Goal: Task Accomplishment & Management: Use online tool/utility

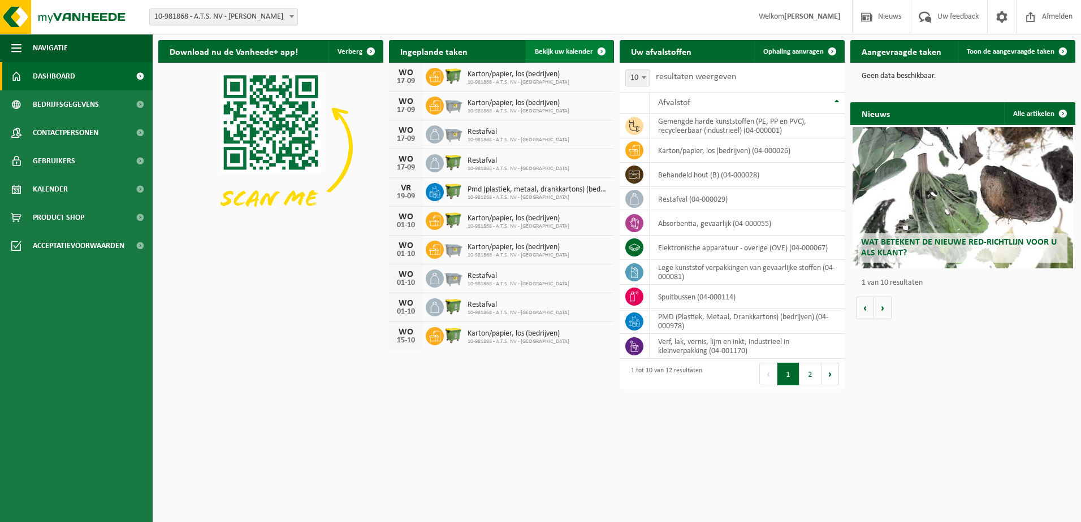
click at [582, 51] on span "Bekijk uw kalender" at bounding box center [564, 51] width 58 height 7
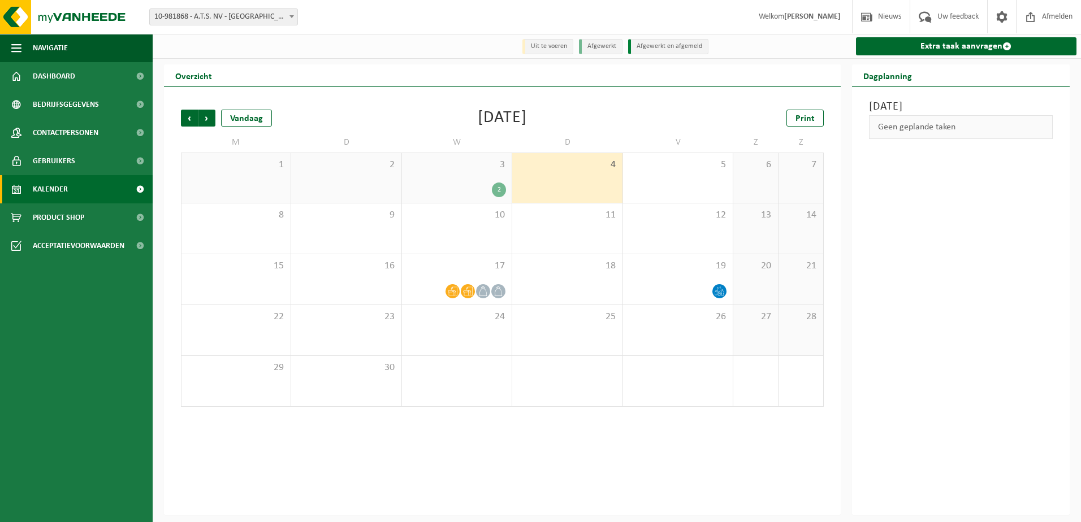
click at [504, 187] on div "2" at bounding box center [499, 190] width 14 height 15
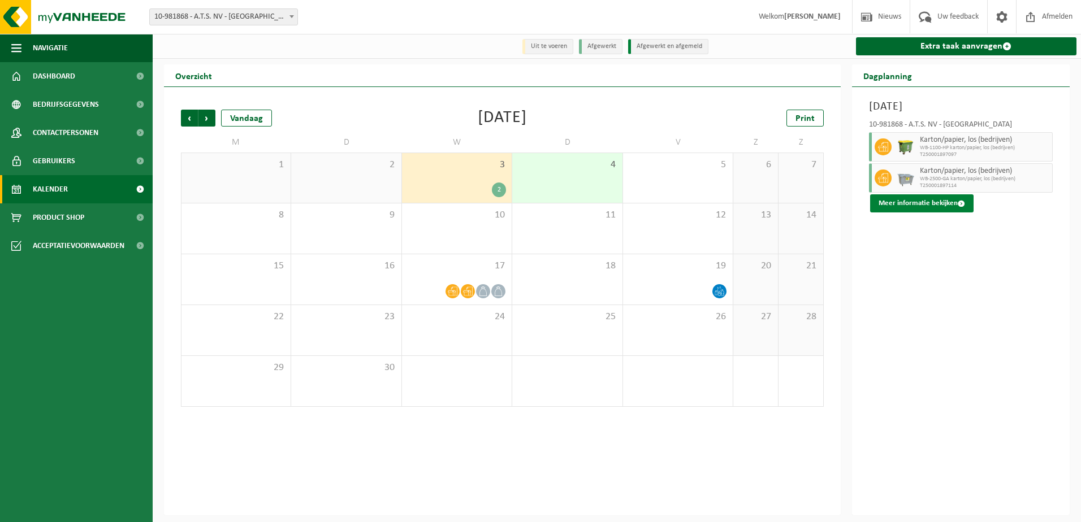
click at [960, 205] on span at bounding box center [961, 203] width 7 height 7
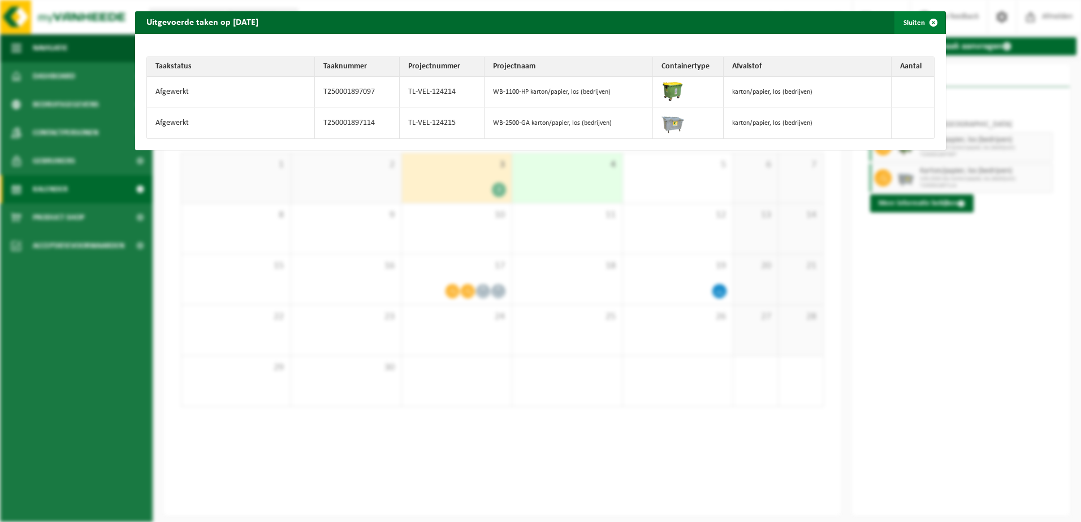
click at [922, 23] on span "button" at bounding box center [933, 22] width 23 height 23
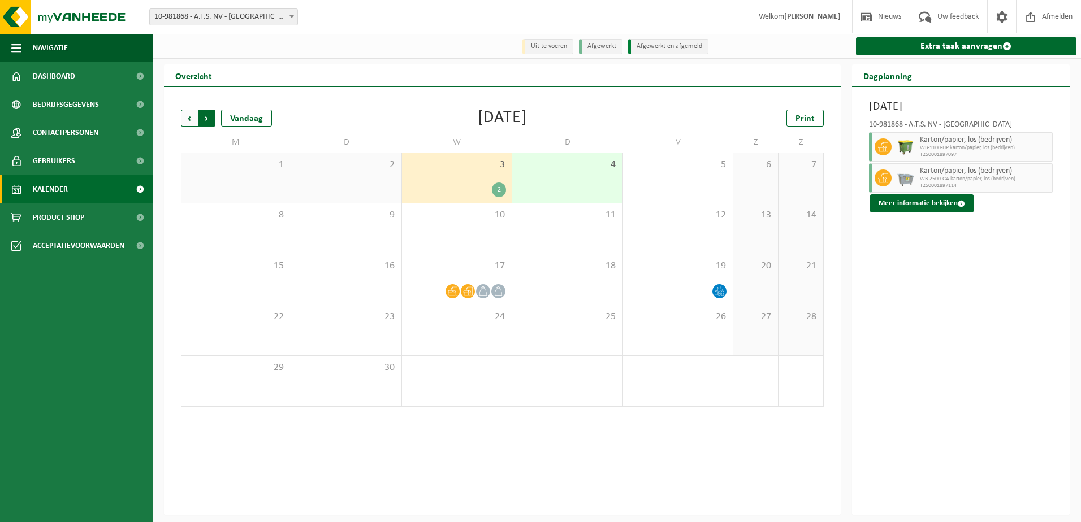
click at [188, 125] on span "Vorige" at bounding box center [189, 118] width 17 height 17
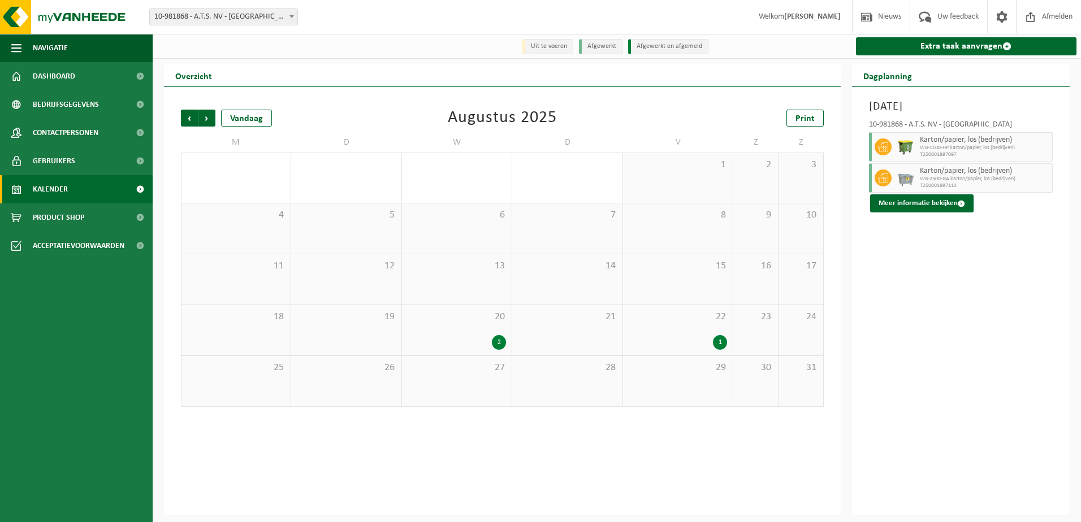
click at [718, 337] on div "1" at bounding box center [720, 342] width 14 height 15
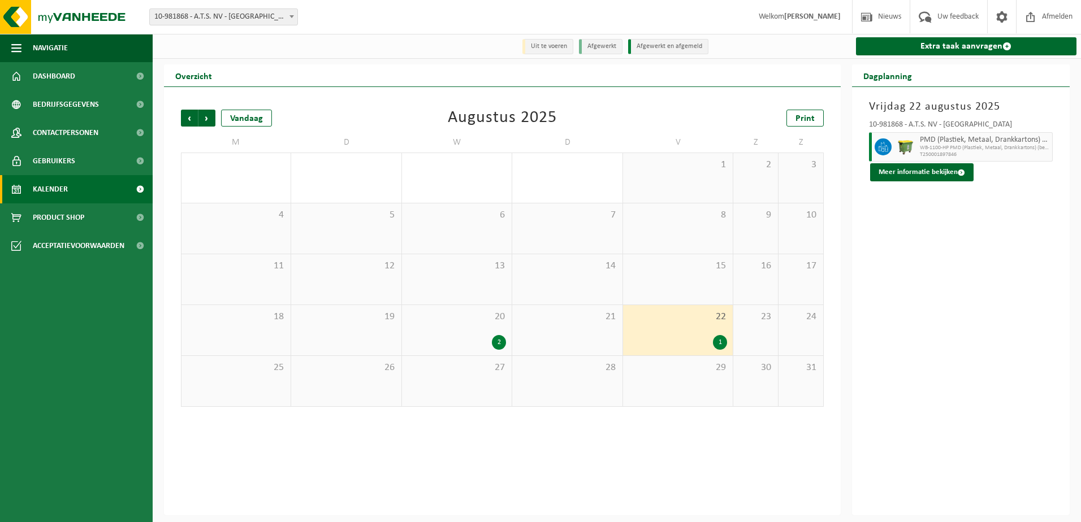
click at [499, 336] on div "2" at bounding box center [499, 342] width 14 height 15
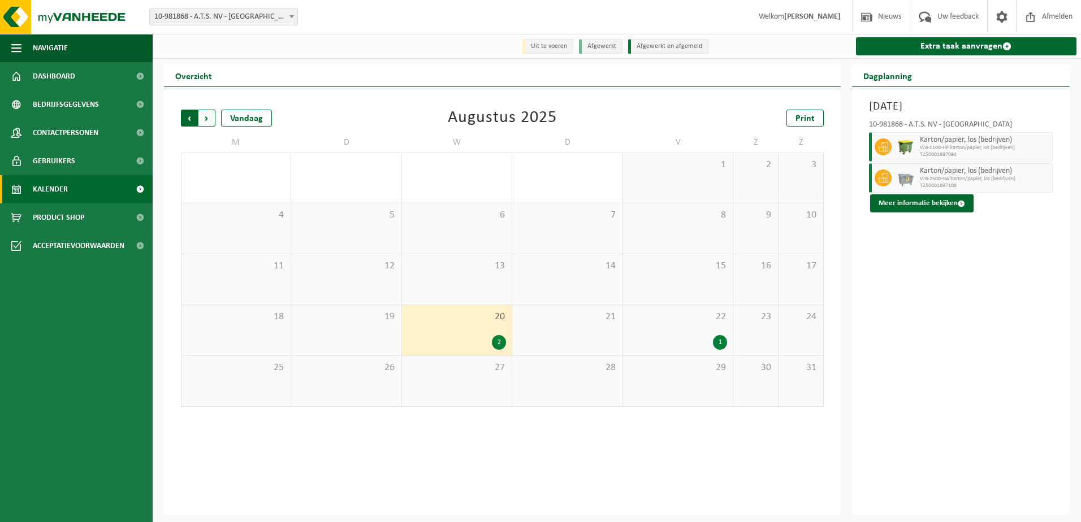
click at [205, 123] on span "Volgende" at bounding box center [206, 118] width 17 height 17
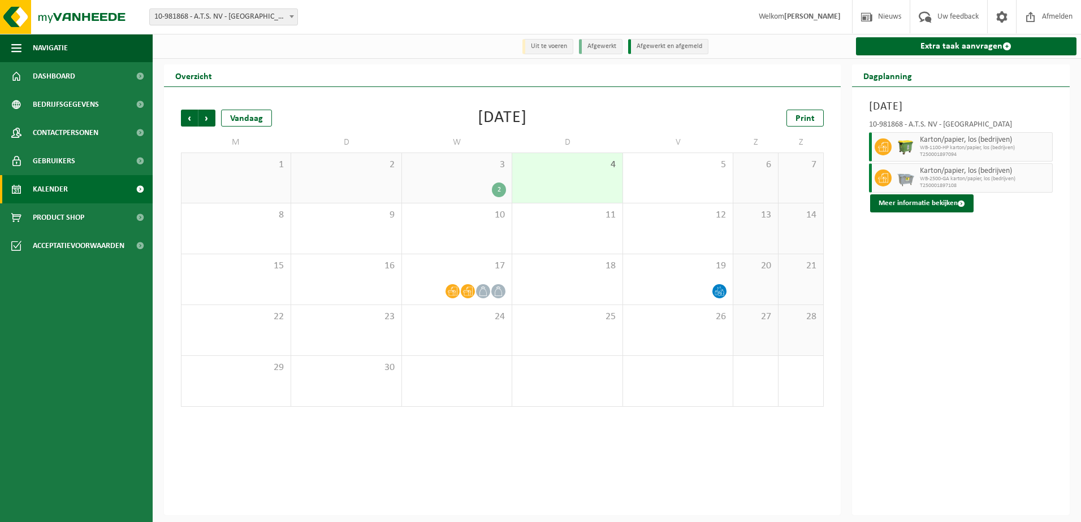
click at [205, 123] on span "Volgende" at bounding box center [206, 118] width 17 height 17
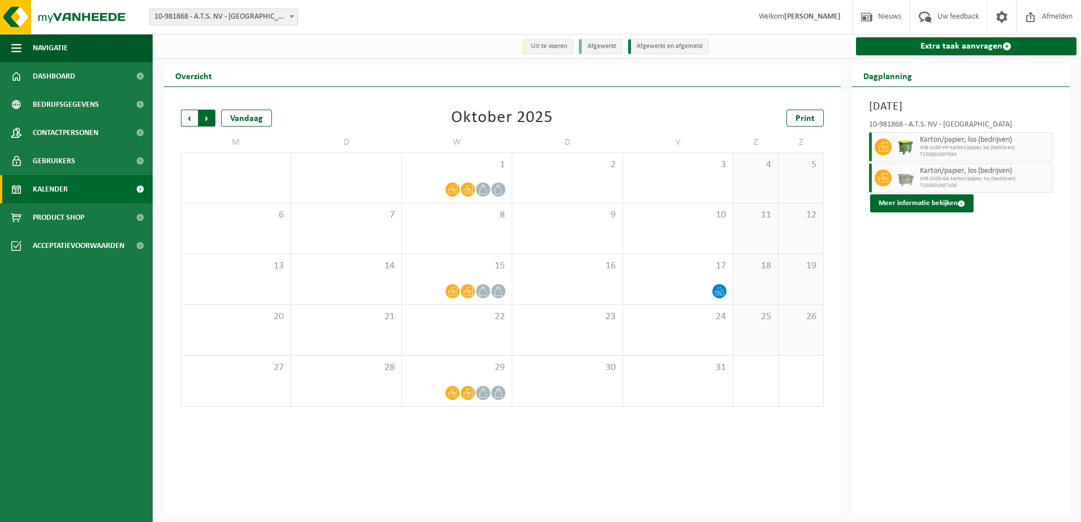
click at [188, 126] on span "Vorige" at bounding box center [189, 118] width 17 height 17
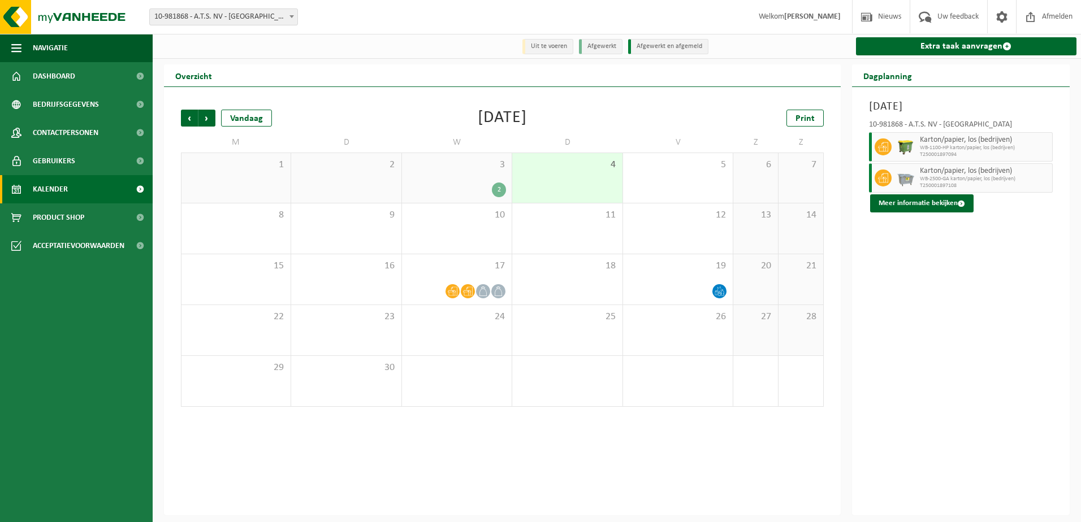
click at [188, 126] on span "Vorige" at bounding box center [189, 118] width 17 height 17
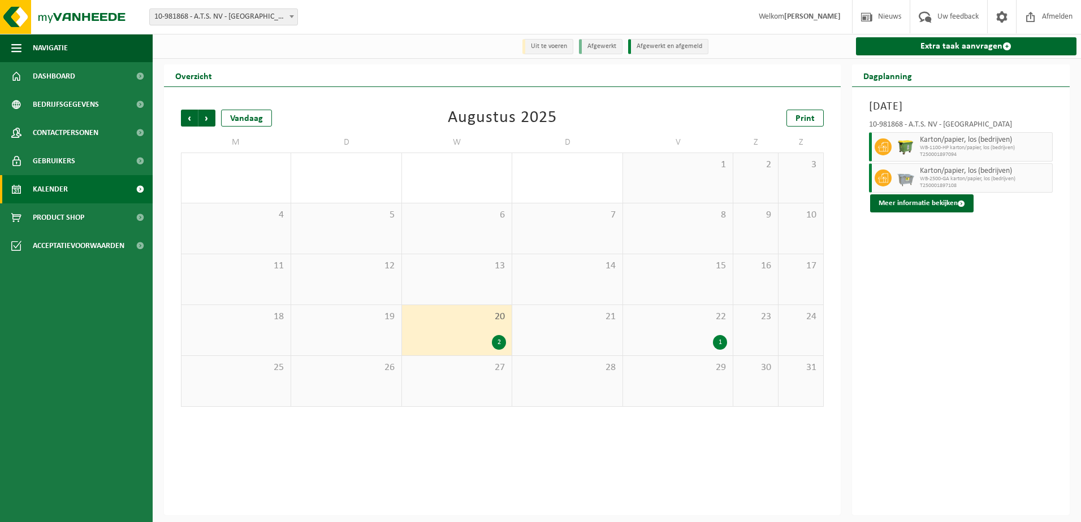
click at [188, 126] on span "Vorige" at bounding box center [189, 118] width 17 height 17
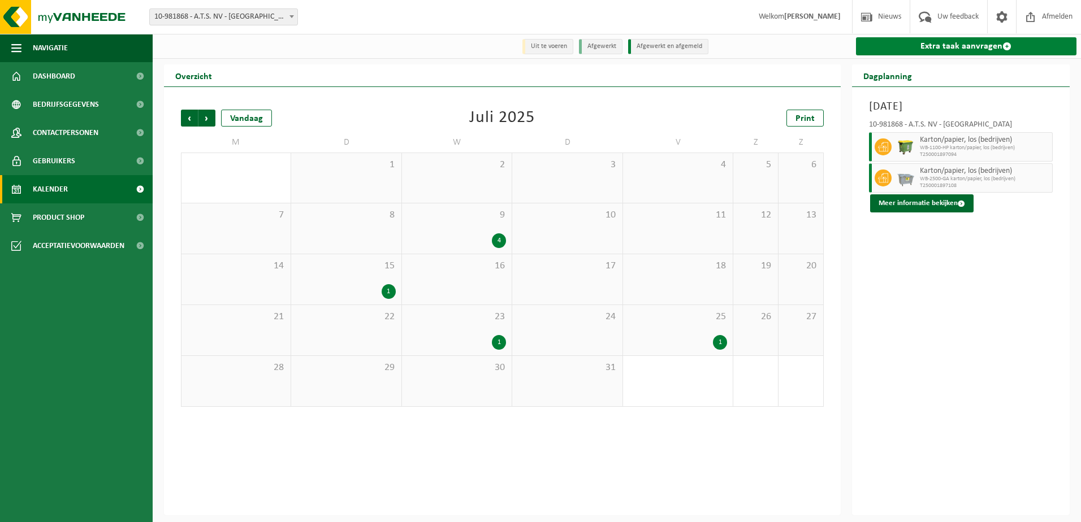
click at [925, 45] on link "Extra taak aanvragen" at bounding box center [966, 46] width 221 height 18
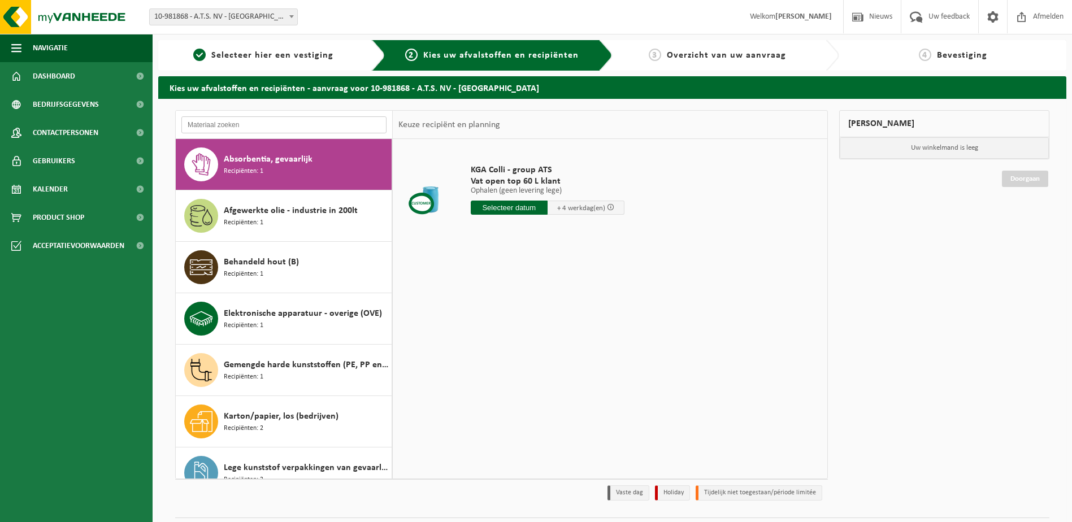
click at [227, 128] on input "text" at bounding box center [283, 124] width 205 height 17
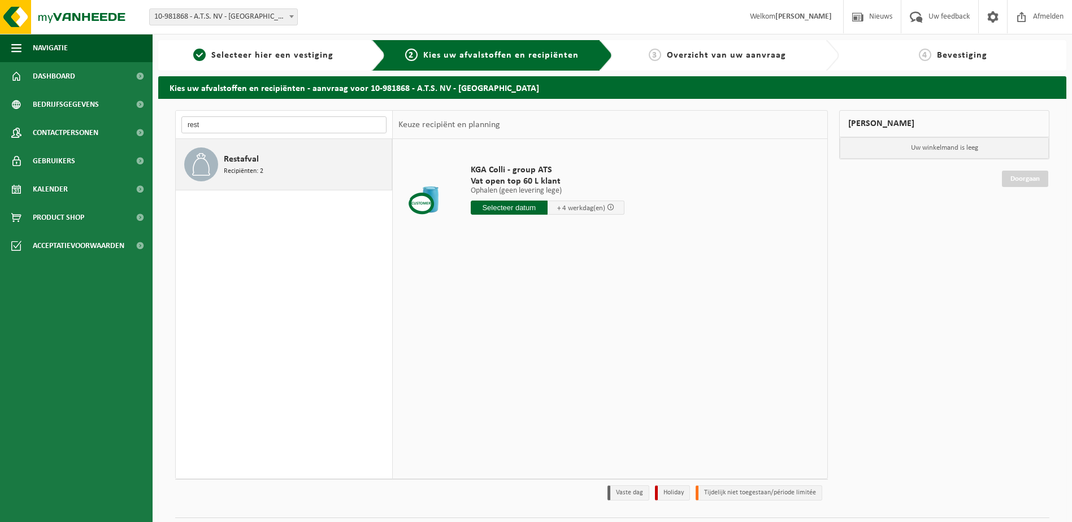
type input "rest"
click at [239, 187] on div "Restafval Recipiënten: 2" at bounding box center [284, 164] width 217 height 51
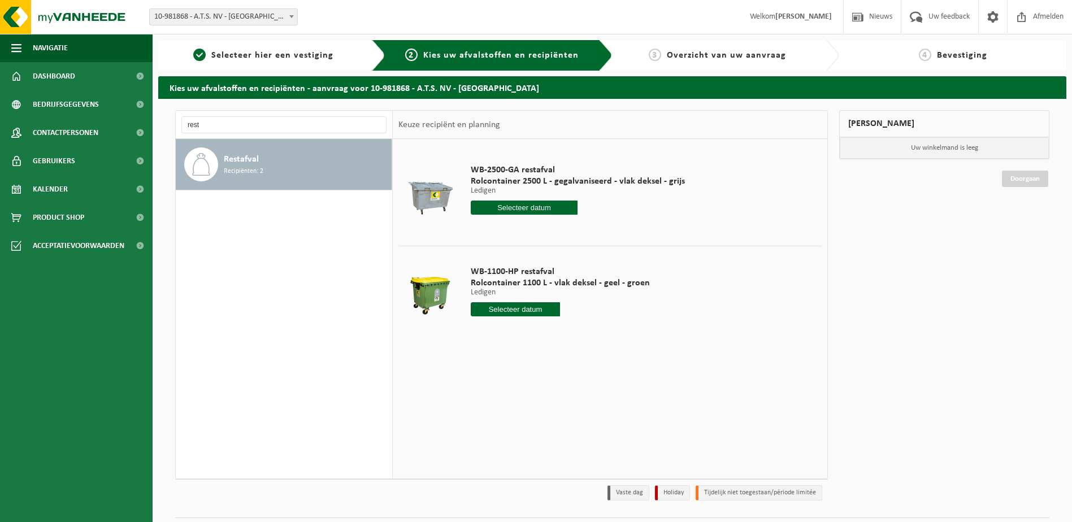
click at [504, 208] on input "text" at bounding box center [524, 208] width 107 height 14
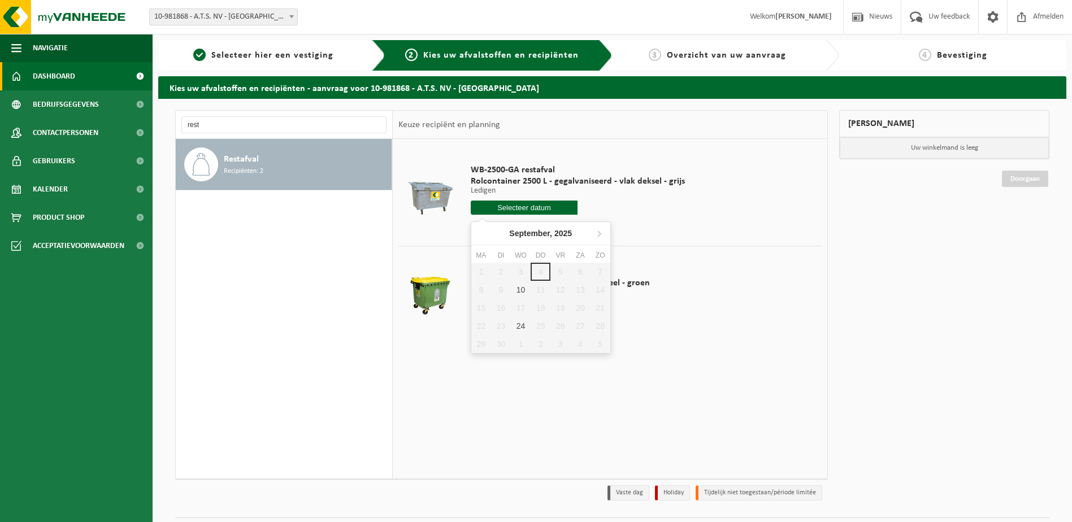
click at [54, 76] on span "Dashboard" at bounding box center [54, 76] width 42 height 28
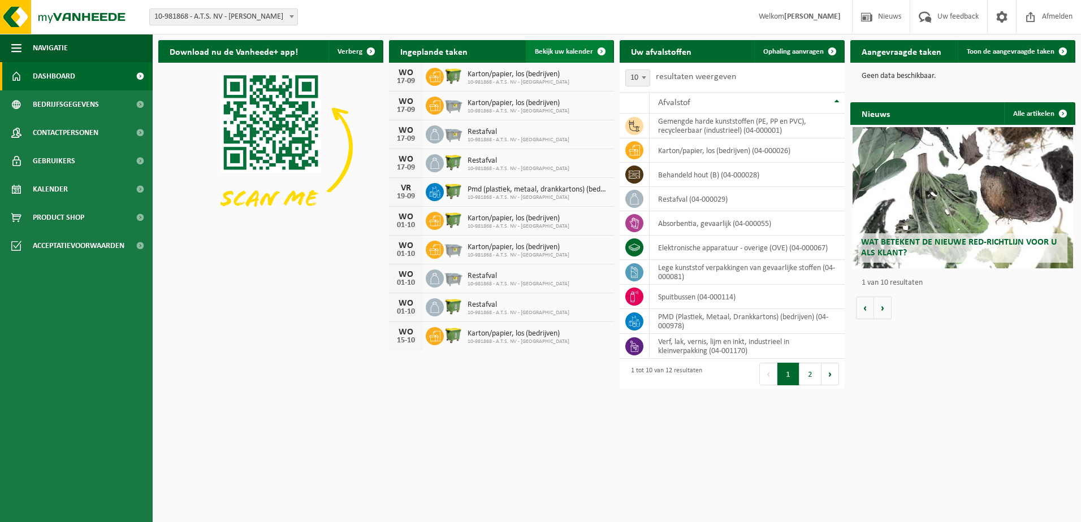
click at [559, 58] on link "Bekijk uw kalender" at bounding box center [569, 51] width 87 height 23
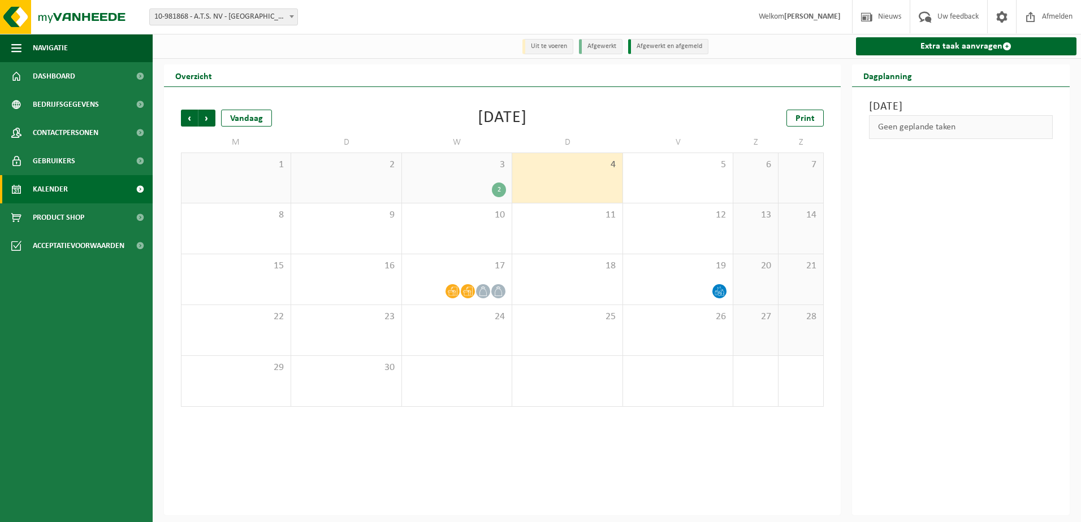
click at [481, 174] on div "3 2" at bounding box center [457, 178] width 110 height 50
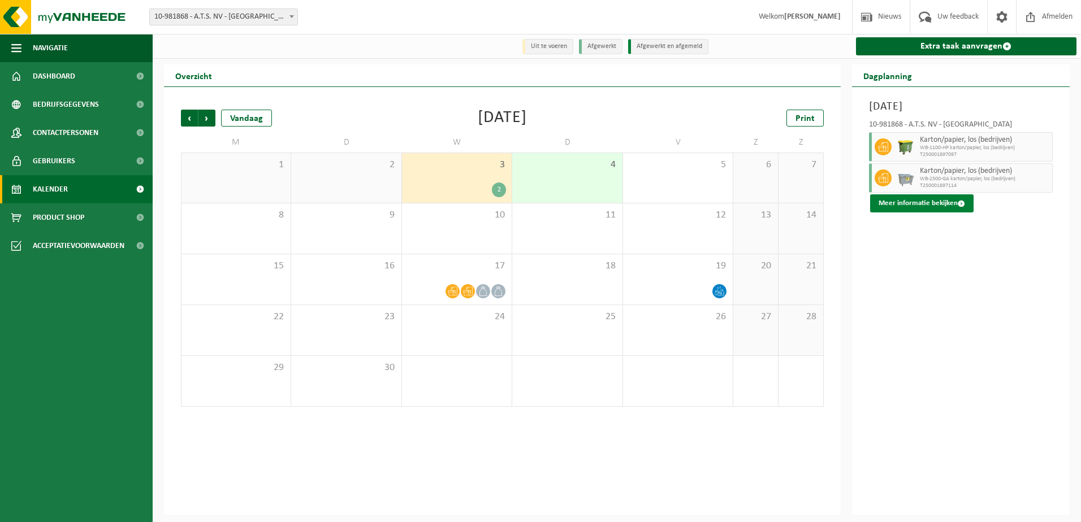
click at [960, 202] on span at bounding box center [961, 203] width 7 height 7
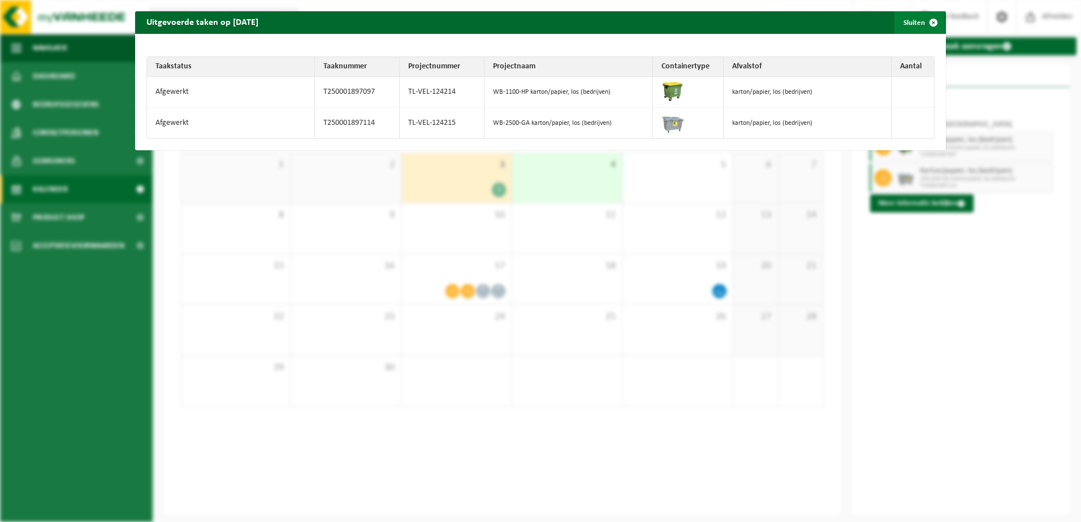
click at [925, 27] on span "button" at bounding box center [933, 22] width 23 height 23
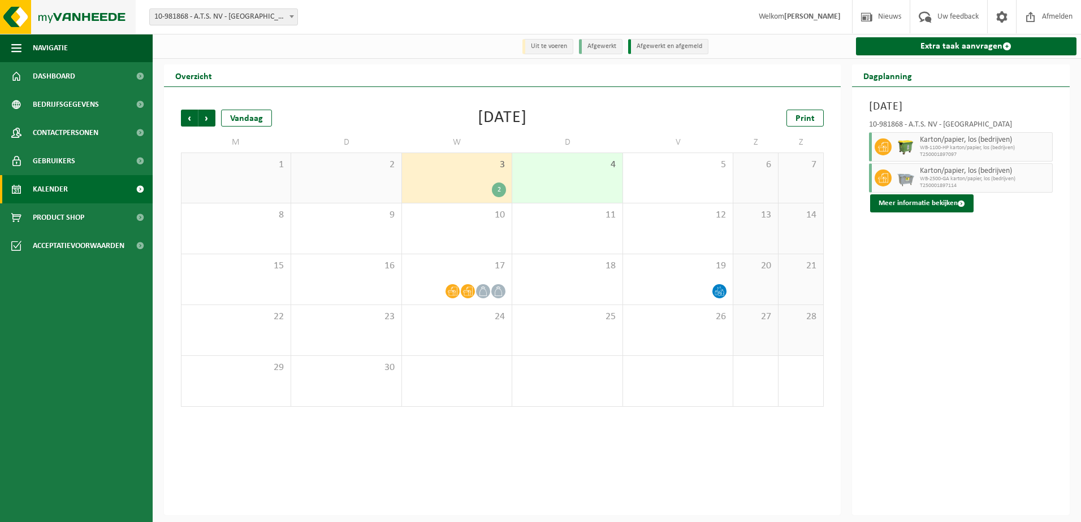
click at [34, 17] on img at bounding box center [68, 17] width 136 height 34
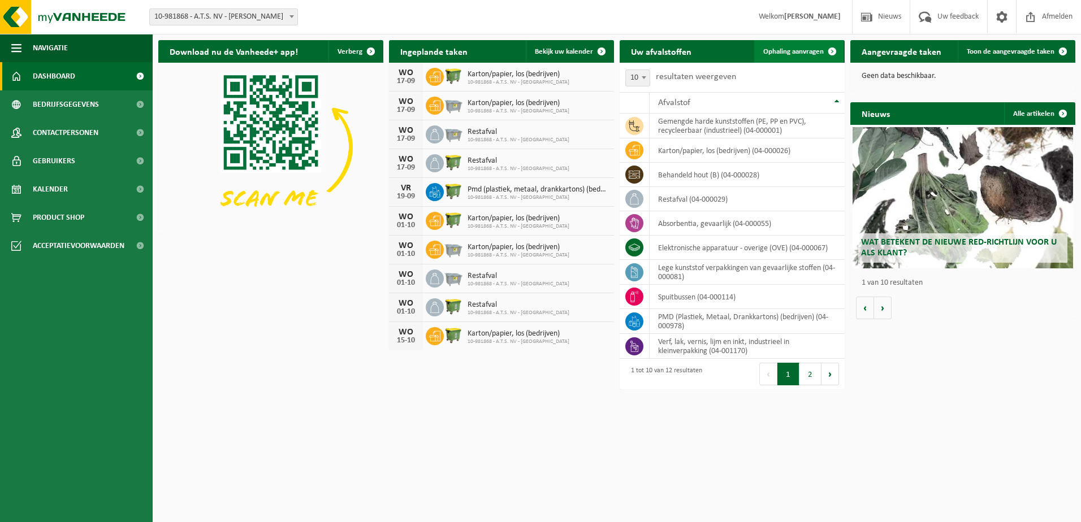
click at [787, 47] on link "Ophaling aanvragen" at bounding box center [798, 51] width 89 height 23
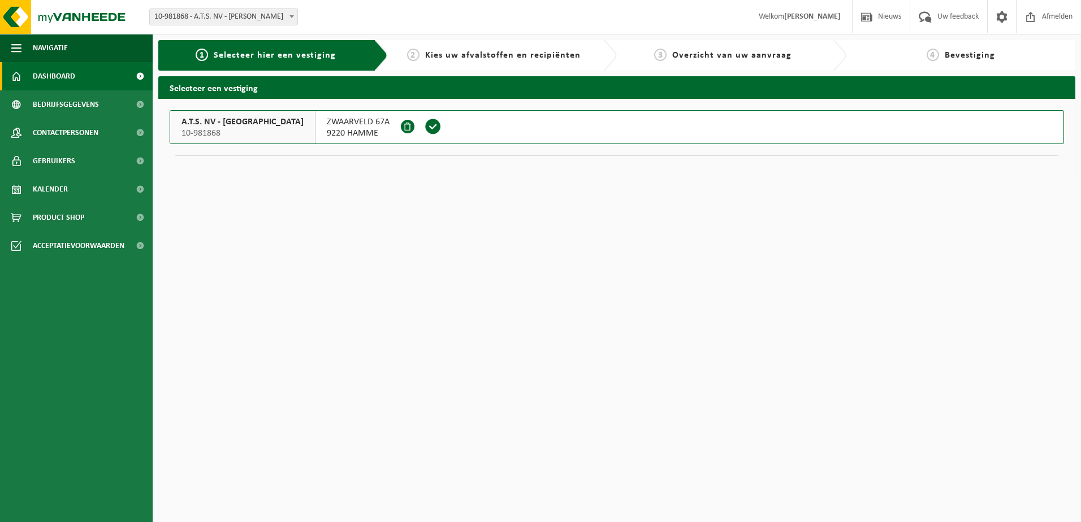
click at [75, 80] on link "Dashboard" at bounding box center [76, 76] width 153 height 28
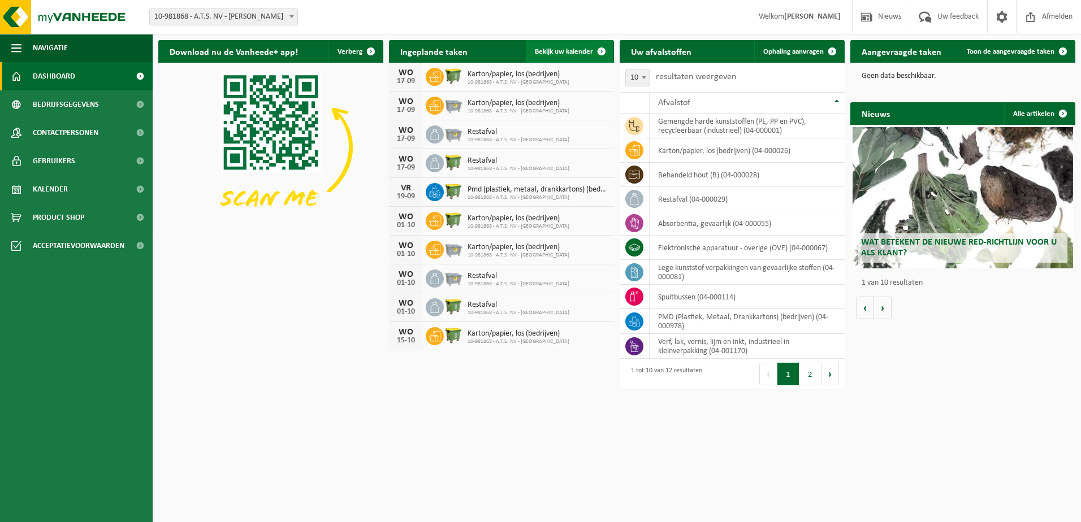
click at [561, 49] on span "Bekijk uw kalender" at bounding box center [564, 51] width 58 height 7
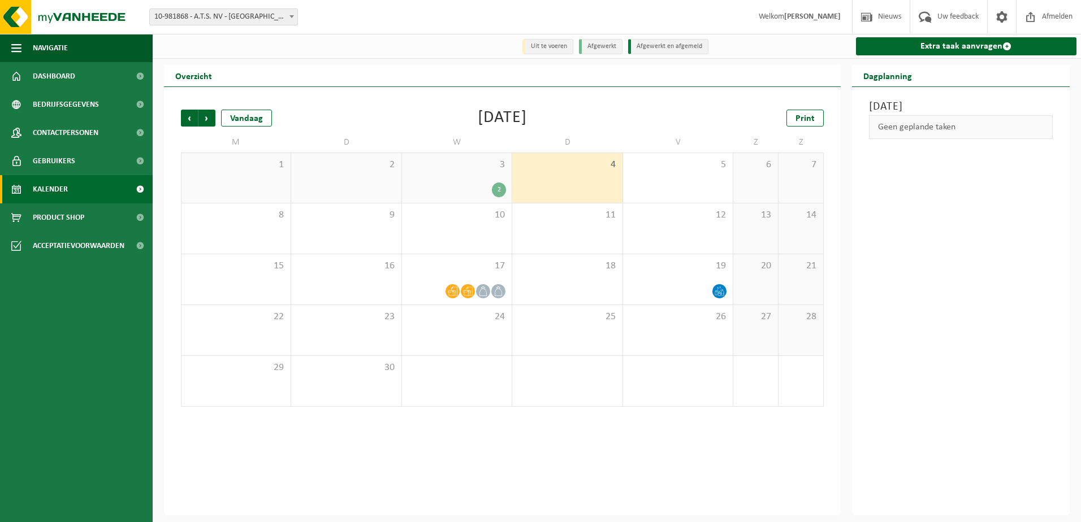
click at [428, 178] on div "3 2" at bounding box center [457, 178] width 110 height 50
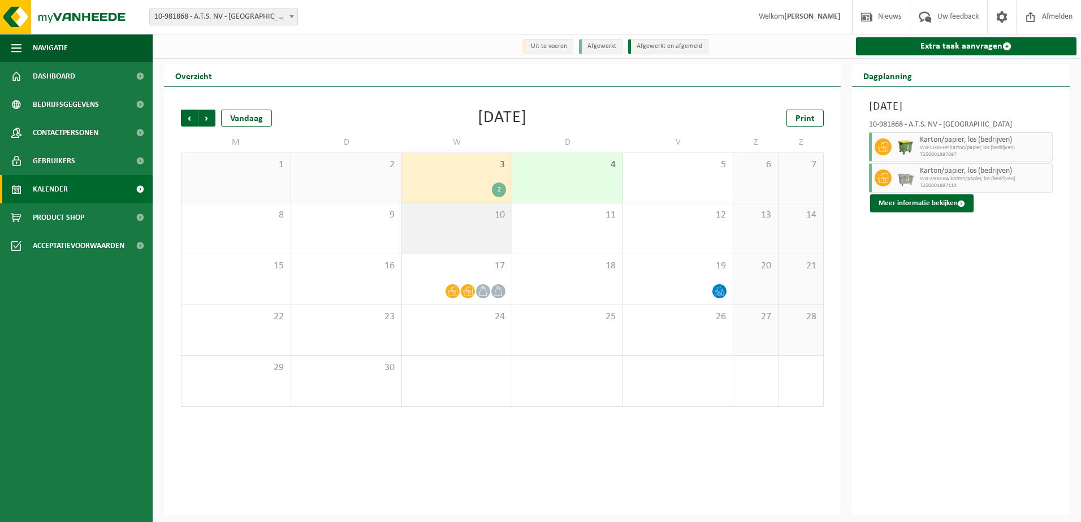
click at [465, 233] on div "10" at bounding box center [457, 229] width 110 height 50
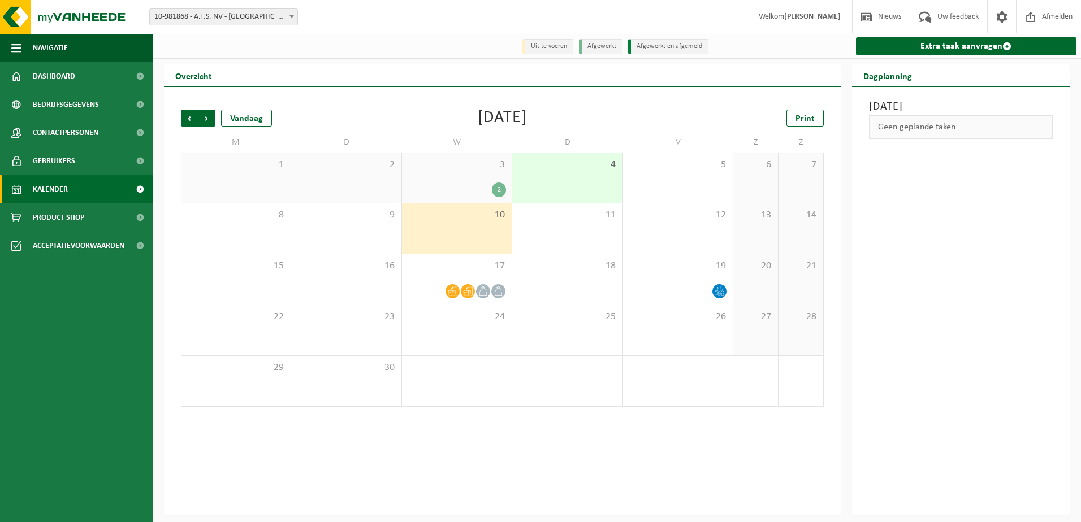
click at [456, 198] on div "3 2" at bounding box center [457, 178] width 110 height 50
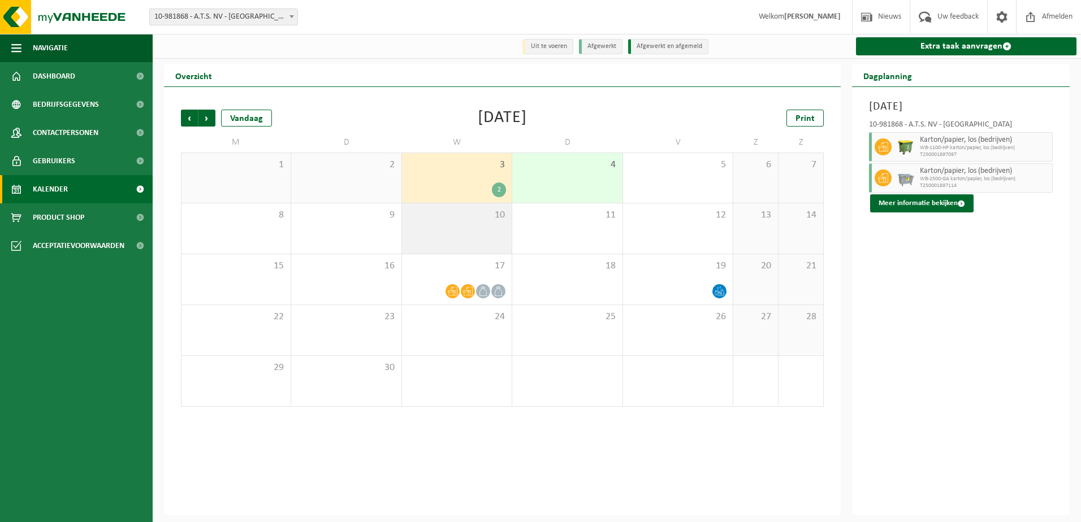
click at [466, 242] on div "10" at bounding box center [457, 229] width 110 height 50
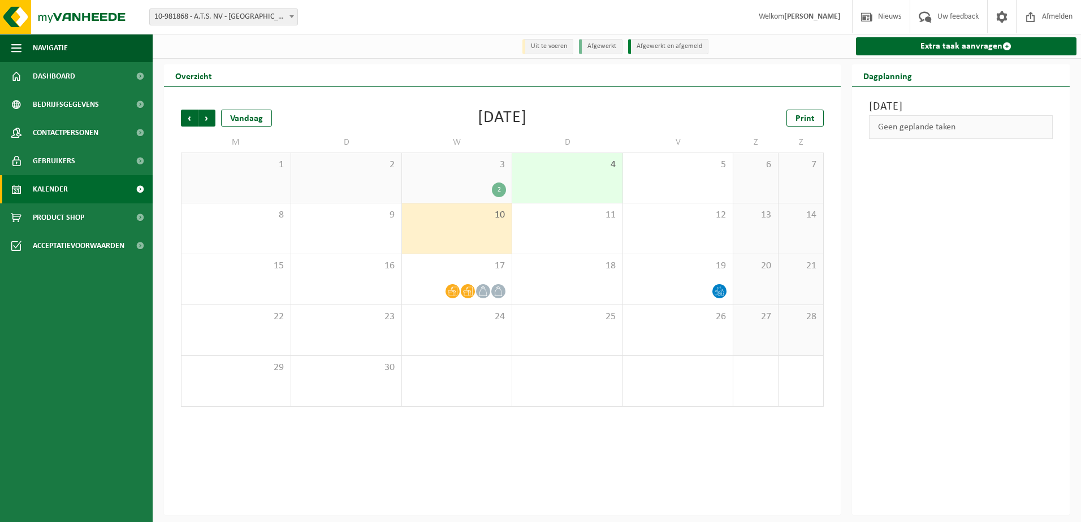
click at [439, 165] on span "3" at bounding box center [457, 165] width 98 height 12
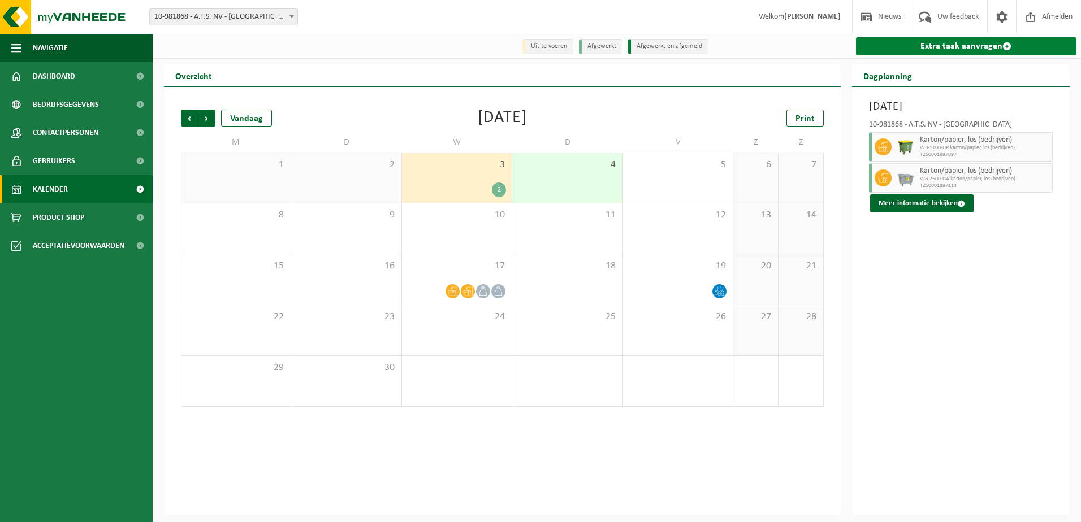
click at [915, 37] on link "Extra taak aanvragen" at bounding box center [966, 46] width 221 height 18
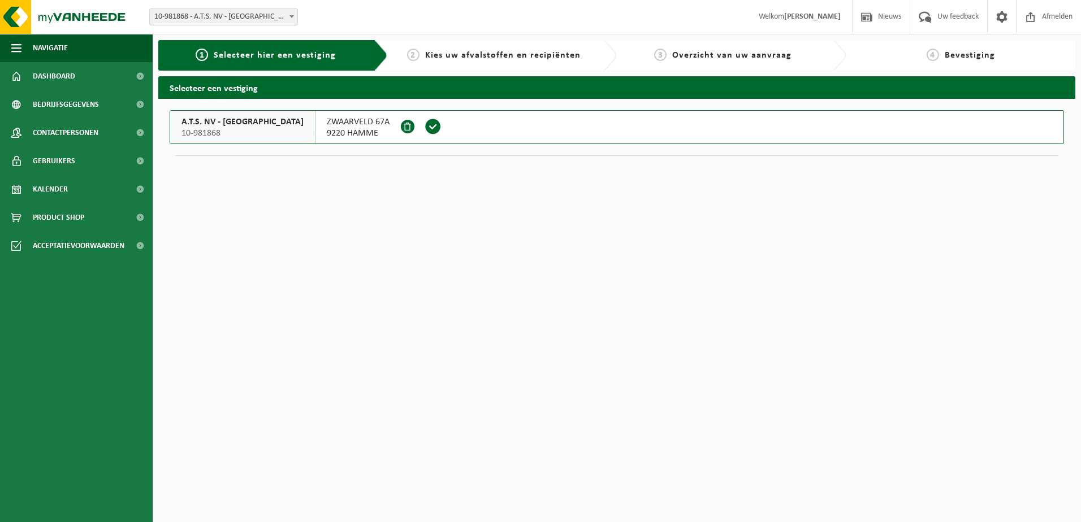
click at [327, 134] on span "9220 HAMME" at bounding box center [358, 133] width 63 height 11
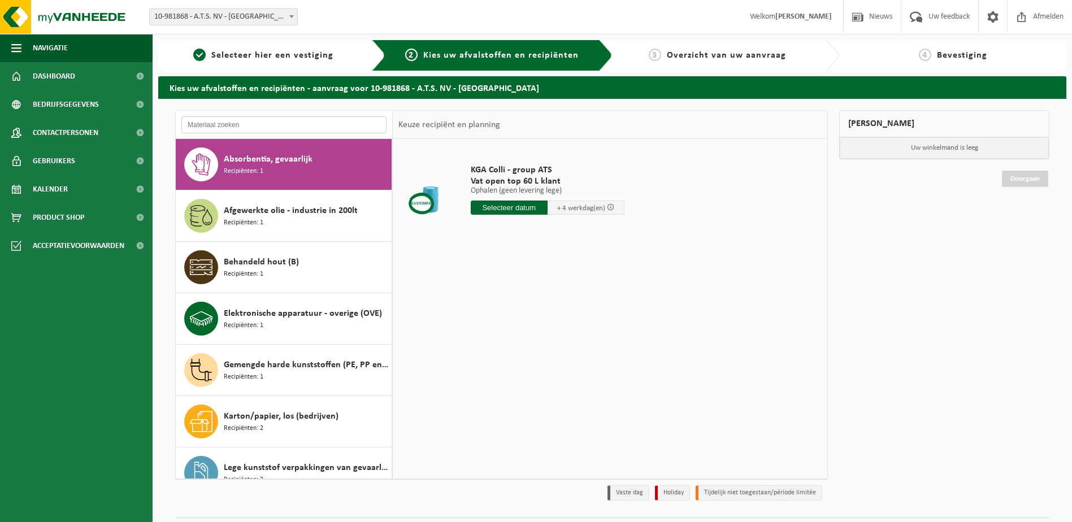
click at [300, 122] on input "text" at bounding box center [283, 124] width 205 height 17
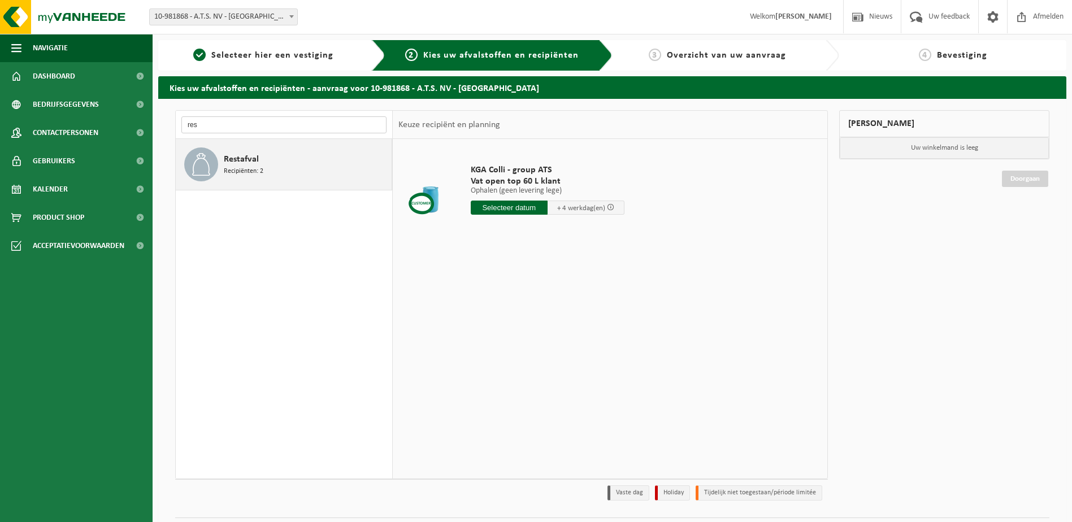
type input "res"
click at [285, 165] on div "Restafval Recipiënten: 2" at bounding box center [306, 165] width 165 height 34
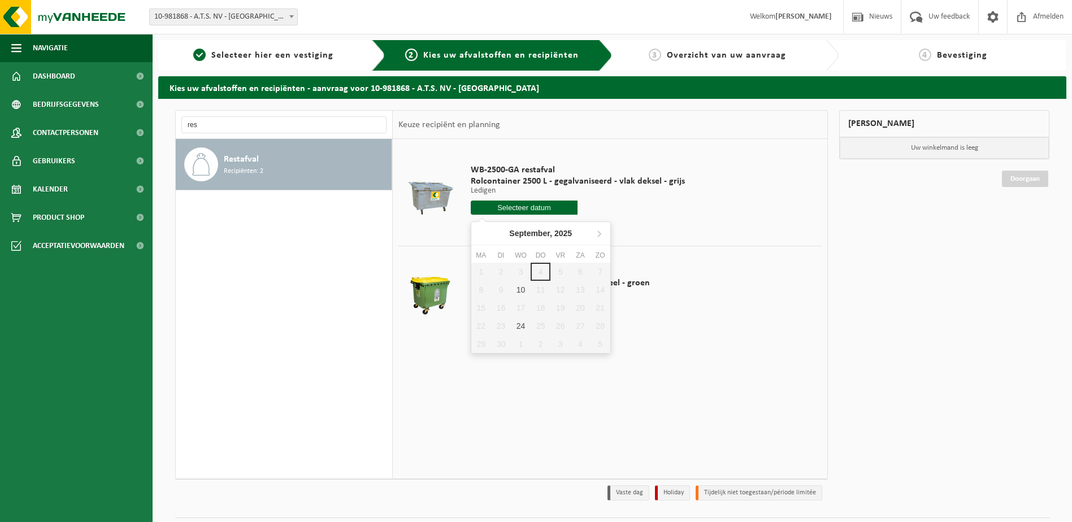
click at [555, 210] on input "text" at bounding box center [524, 208] width 107 height 14
click at [528, 285] on div "10" at bounding box center [521, 290] width 20 height 18
type input "Van 2025-09-10"
type input "2025-09-10"
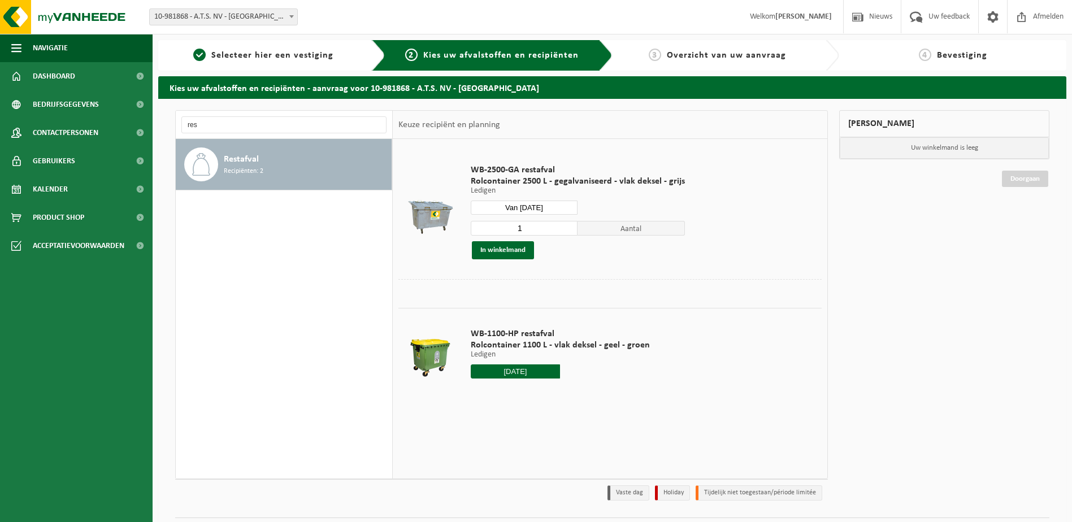
click at [531, 373] on input "2025-09-10" at bounding box center [516, 372] width 90 height 14
click at [522, 457] on div "10" at bounding box center [521, 453] width 20 height 18
click at [721, 347] on td "WB-1100-HP restafval Rolcontainer 1100 L - vlak deksel - geel - groen Ledigen L…" at bounding box center [642, 356] width 360 height 96
click at [518, 369] on input "text" at bounding box center [516, 372] width 90 height 14
click at [520, 451] on div "10" at bounding box center [521, 453] width 20 height 18
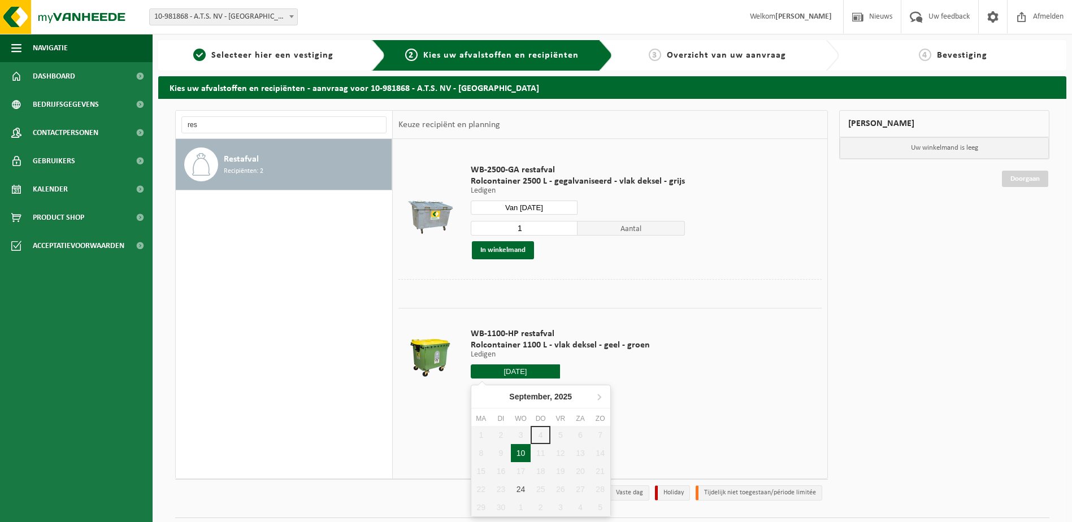
type input "Van 2025-09-10"
type input "2025-09-10"
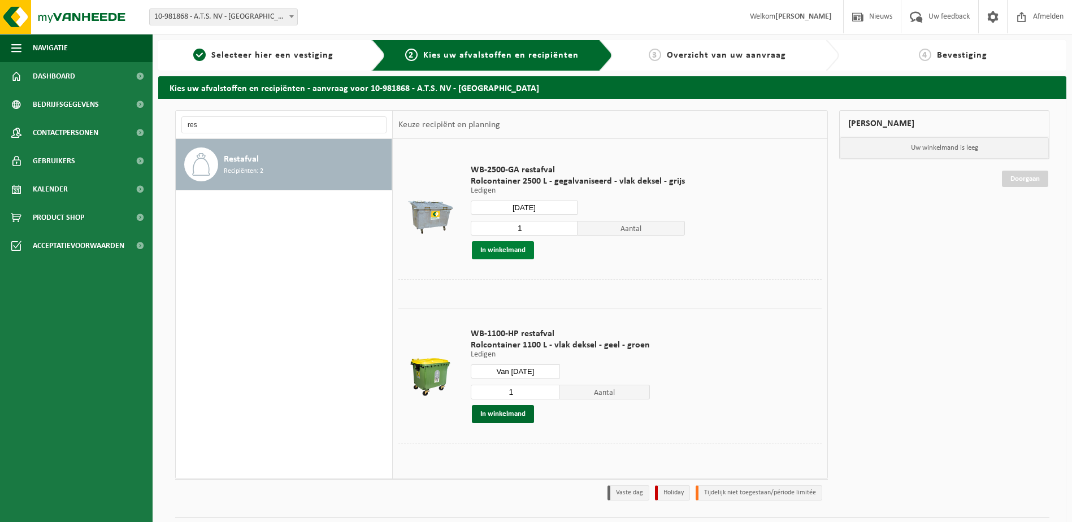
click at [499, 253] on button "In winkelmand" at bounding box center [503, 250] width 62 height 18
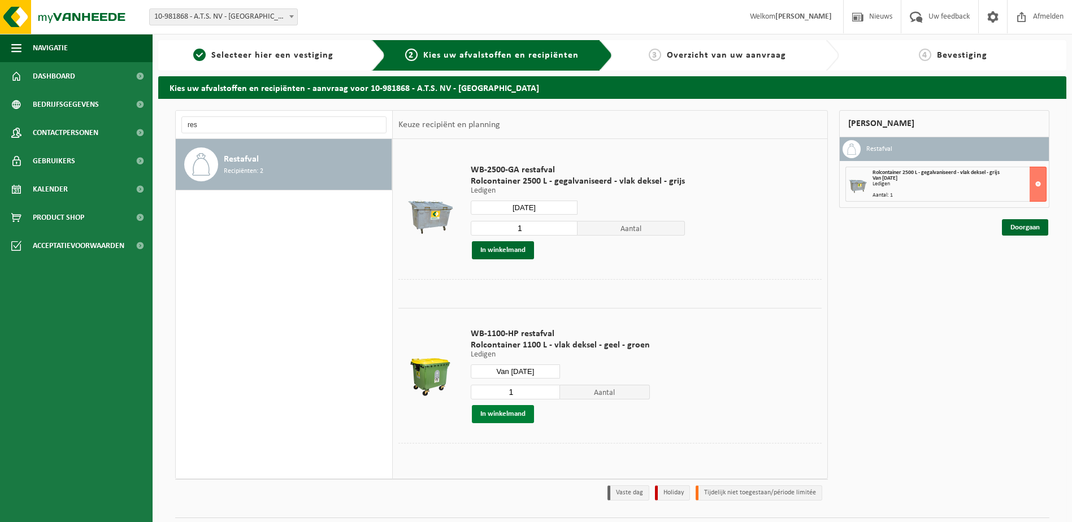
click at [507, 413] on button "In winkelmand" at bounding box center [503, 414] width 62 height 18
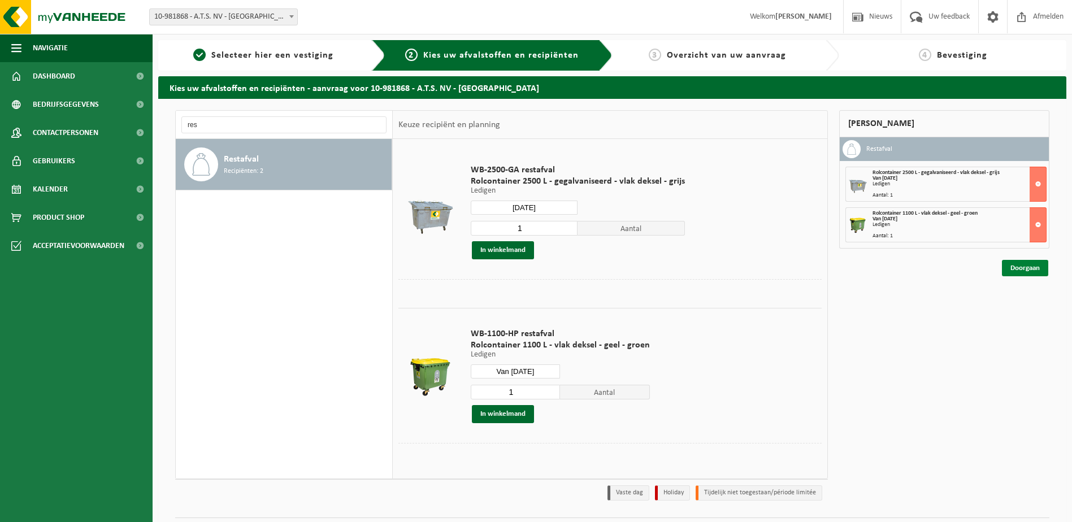
click at [1015, 267] on link "Doorgaan" at bounding box center [1025, 268] width 46 height 16
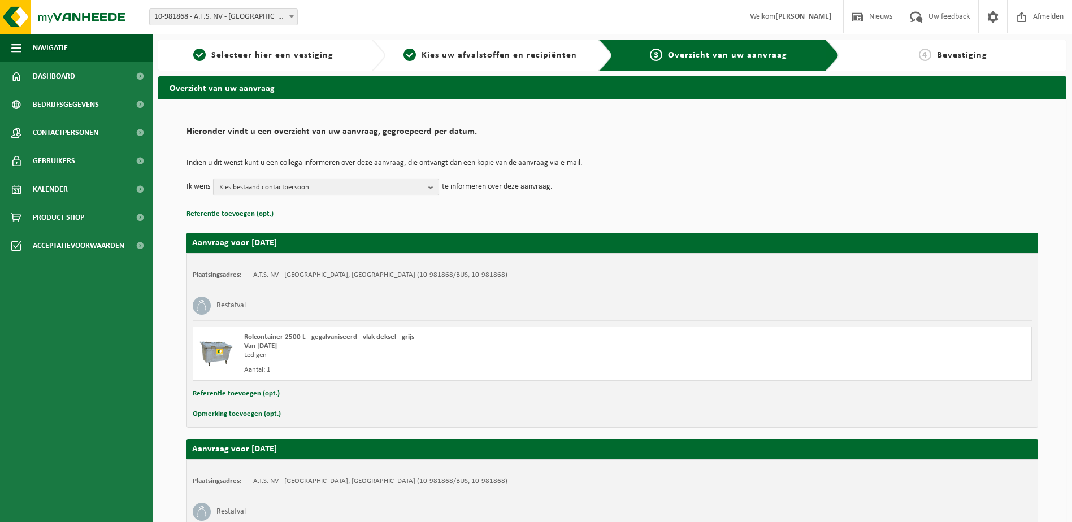
click at [392, 181] on span "Kies bestaand contactpersoon" at bounding box center [321, 187] width 205 height 17
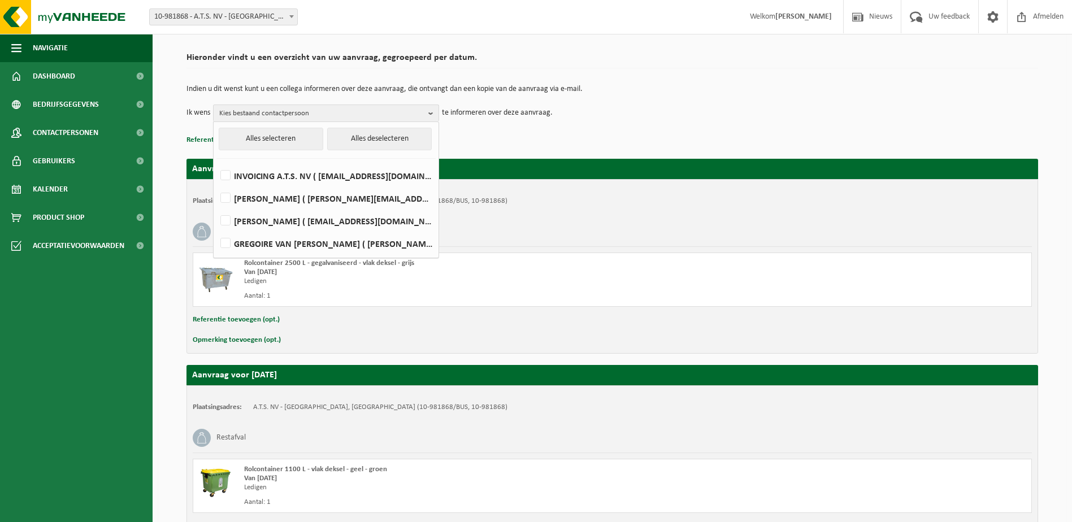
scroll to position [57, 0]
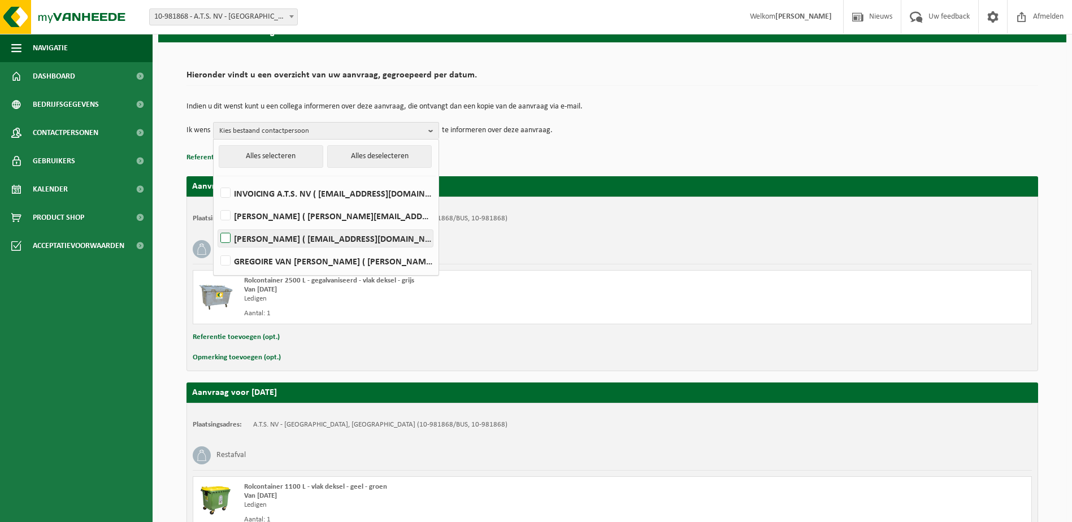
click at [228, 241] on label "MARTIJN DE BAETS ( environment@atsgroep.be )" at bounding box center [325, 238] width 215 height 17
click at [217, 224] on input "MARTIJN DE BAETS ( environment@atsgroep.be )" at bounding box center [216, 224] width 1 height 1
checkbox input "true"
click at [230, 257] on label "GREGOIRE VAN GOETHEM ( gregoire.van.goethem@atsgroep.be )" at bounding box center [325, 261] width 215 height 17
click at [217, 247] on input "GREGOIRE VAN GOETHEM ( gregoire.van.goethem@atsgroep.be )" at bounding box center [216, 246] width 1 height 1
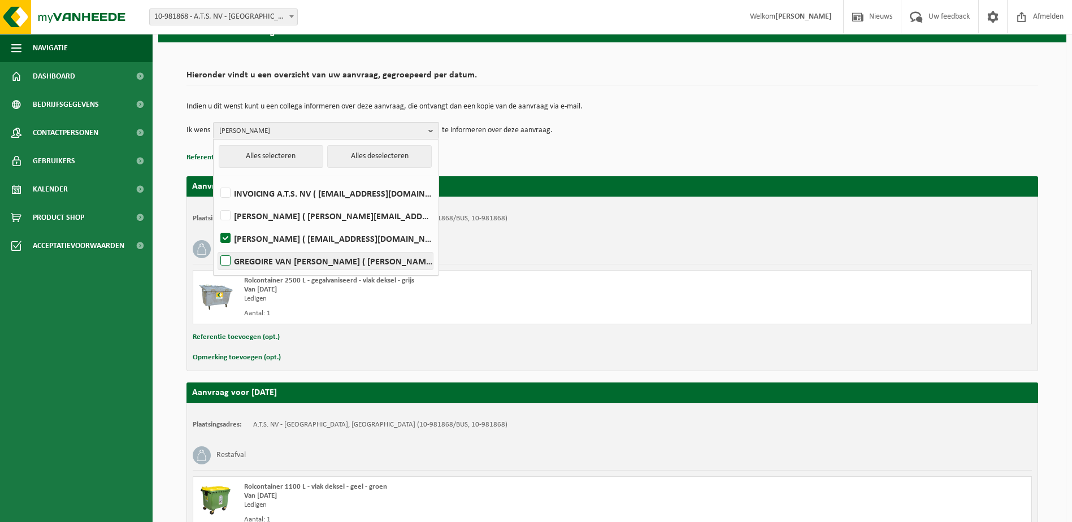
checkbox input "true"
click at [565, 148] on div "Indien u dit wenst kunt u een collega informeren over deze aanvraag, die ontvan…" at bounding box center [613, 121] width 852 height 59
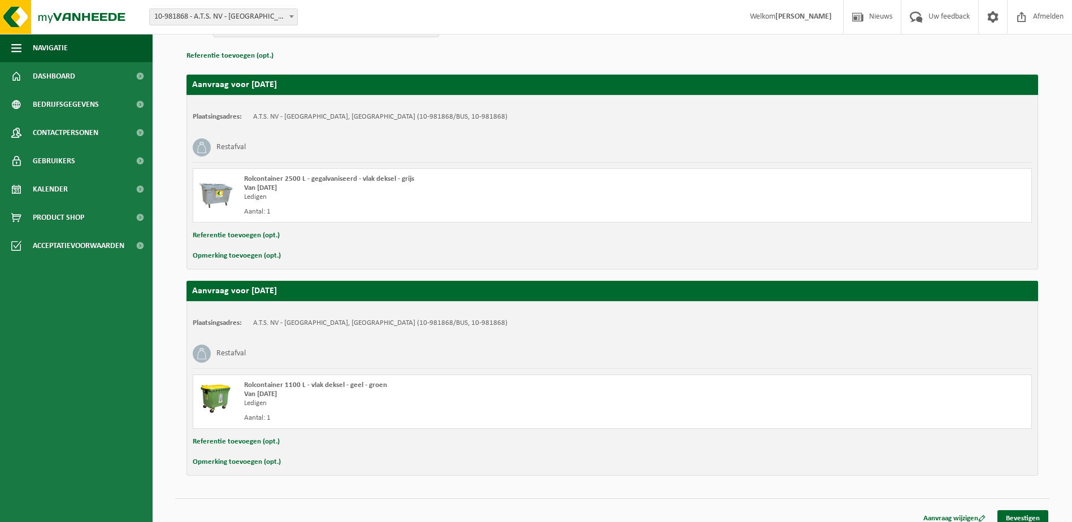
scroll to position [169, 0]
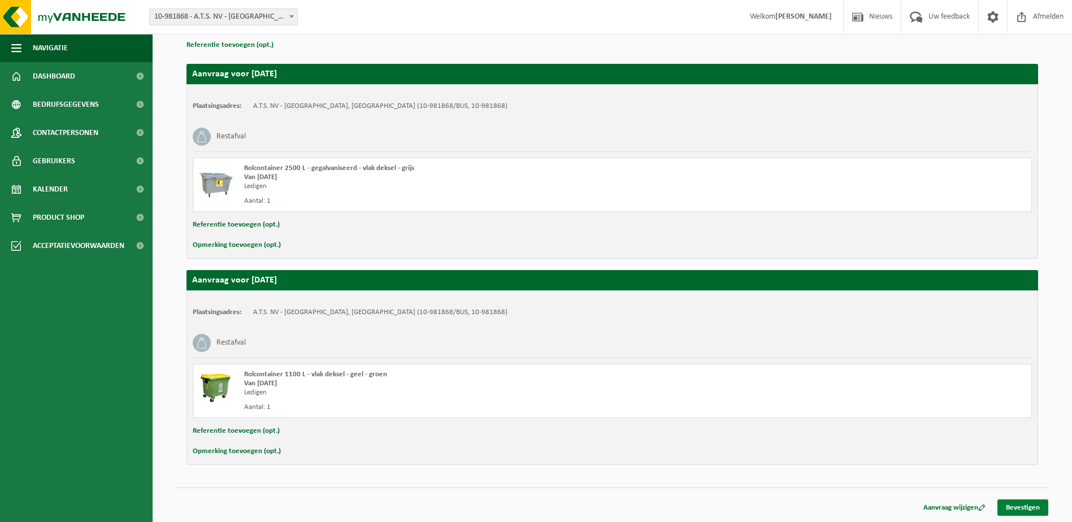
click at [1019, 509] on link "Bevestigen" at bounding box center [1023, 508] width 51 height 16
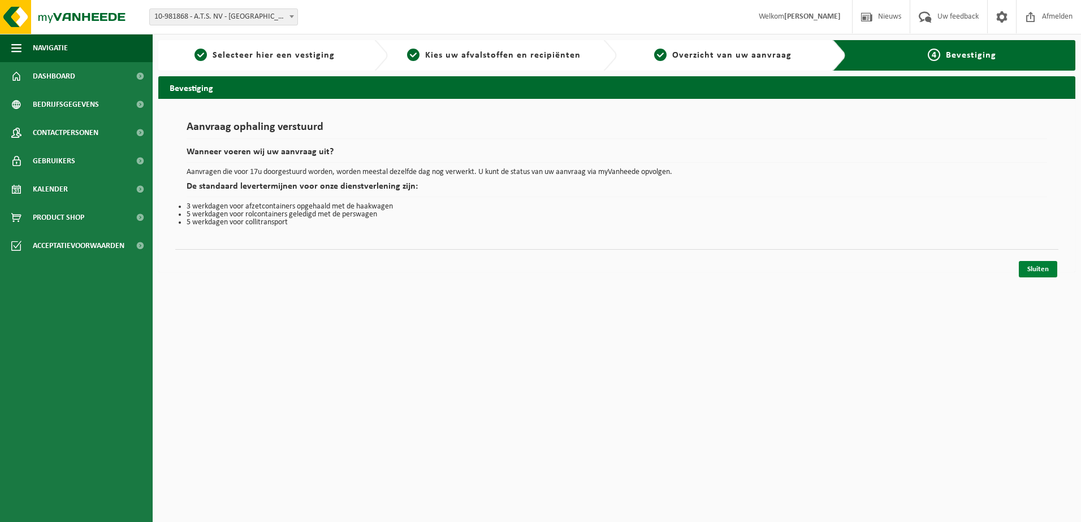
click at [1037, 270] on link "Sluiten" at bounding box center [1038, 269] width 38 height 16
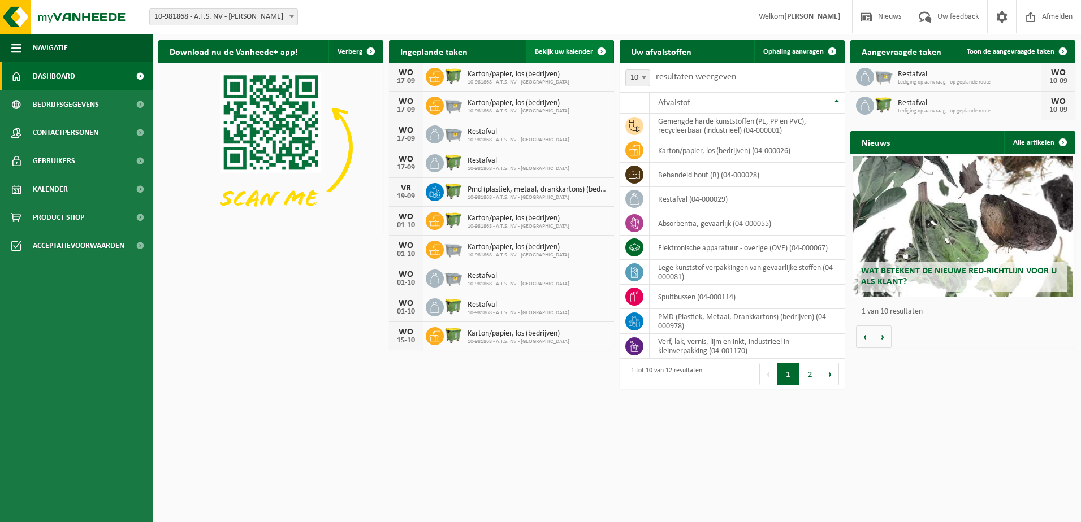
click at [551, 55] on span "Bekijk uw kalender" at bounding box center [564, 51] width 58 height 7
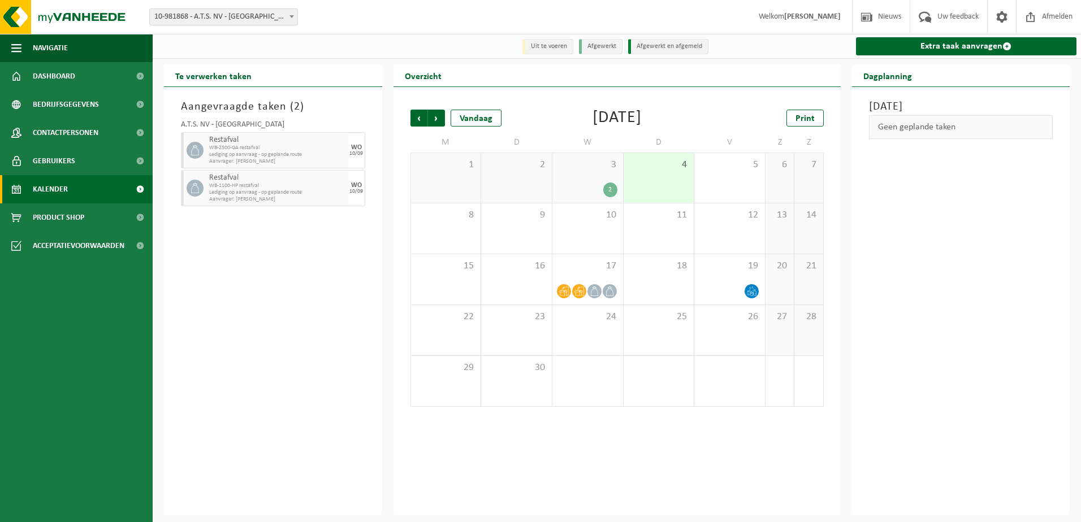
click at [592, 179] on div "3 2" at bounding box center [587, 178] width 71 height 50
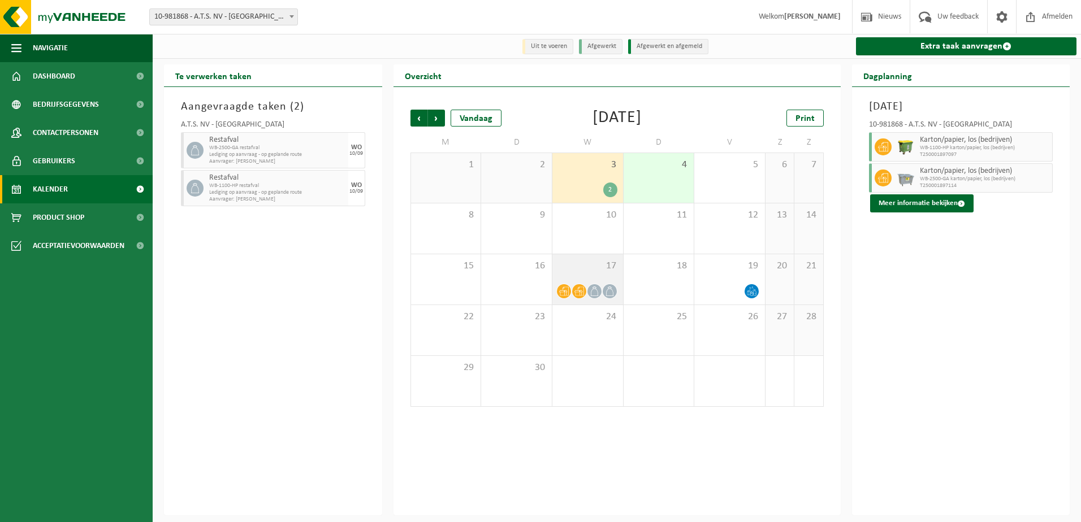
click at [604, 280] on div "17" at bounding box center [587, 279] width 71 height 50
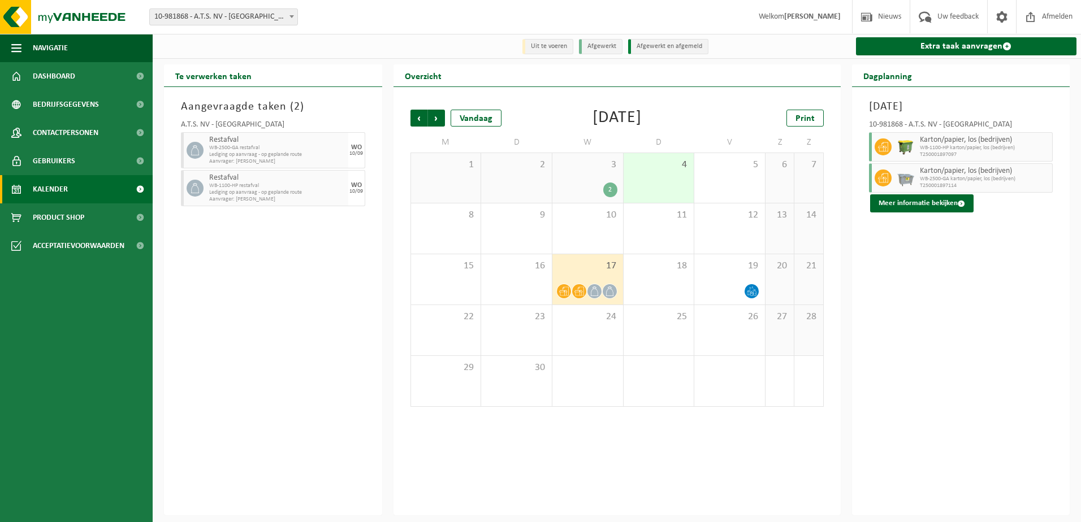
click at [586, 183] on div "2" at bounding box center [587, 190] width 59 height 15
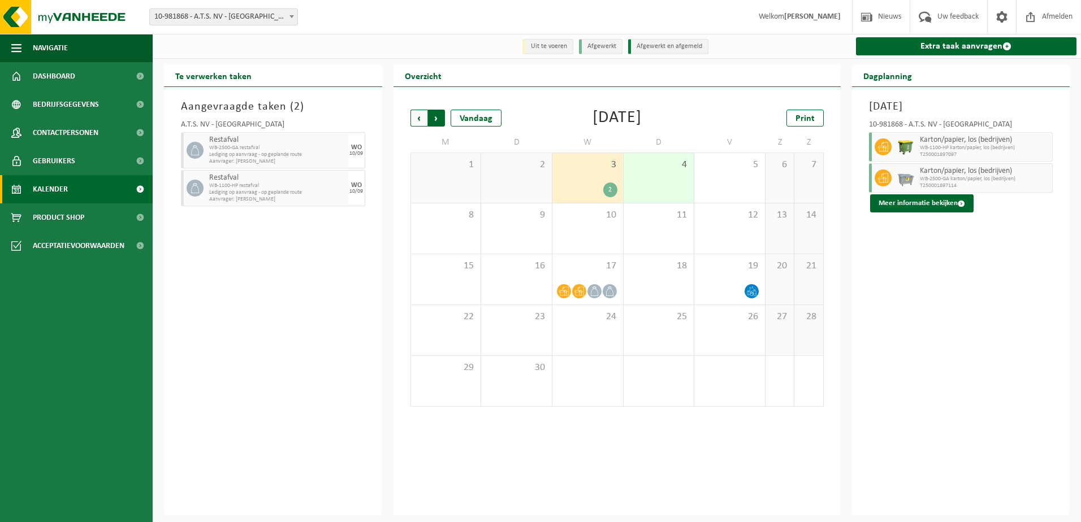
click at [423, 125] on span "Vorige" at bounding box center [418, 118] width 17 height 17
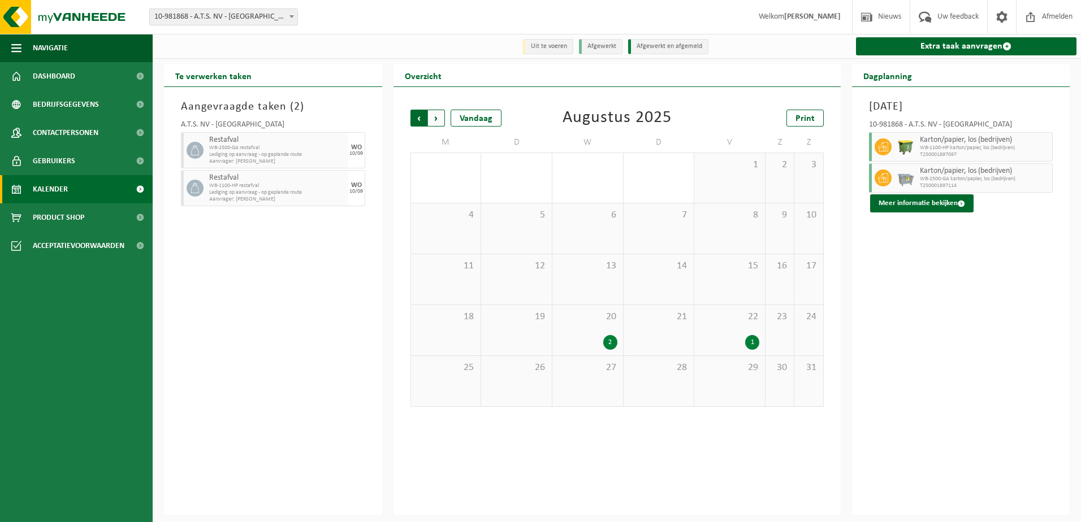
click at [432, 114] on span "Volgende" at bounding box center [436, 118] width 17 height 17
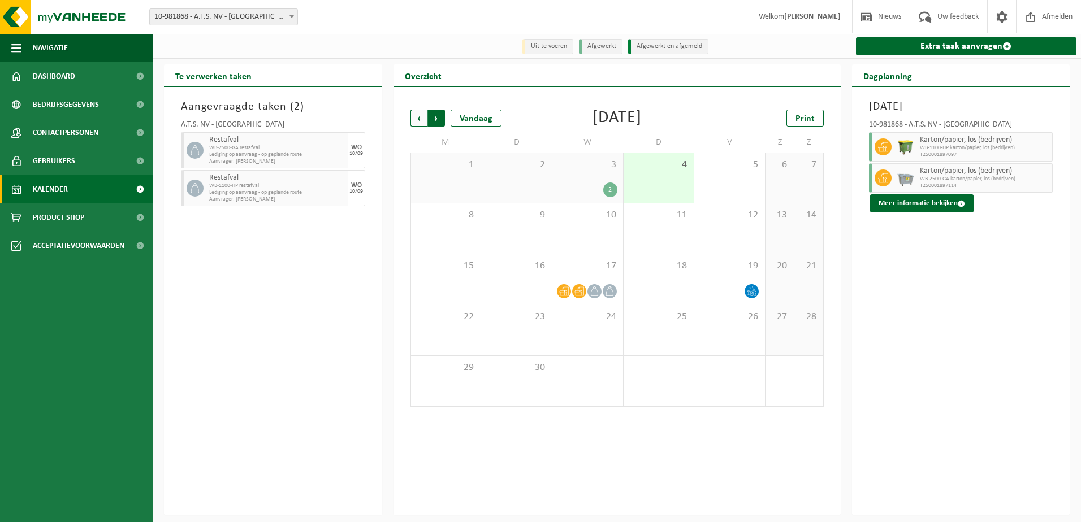
click at [417, 112] on span "Vorige" at bounding box center [418, 118] width 17 height 17
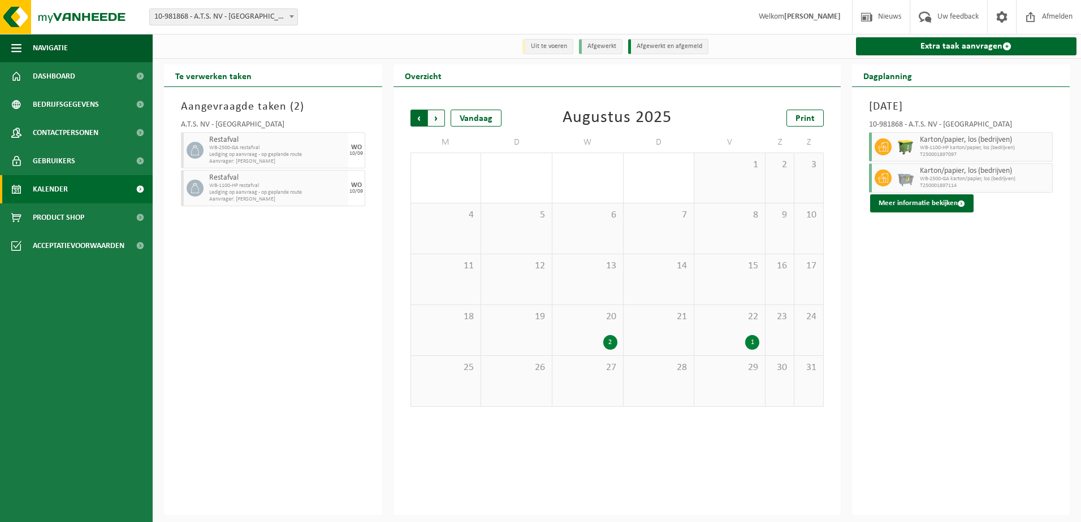
click at [432, 119] on span "Volgende" at bounding box center [436, 118] width 17 height 17
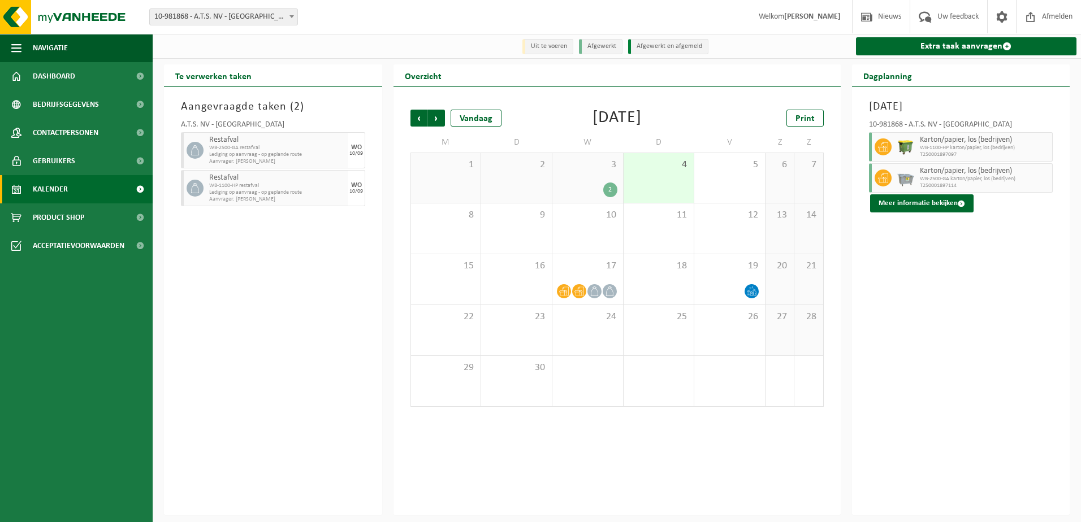
click at [586, 193] on div "2" at bounding box center [587, 190] width 59 height 15
click at [585, 266] on span "17" at bounding box center [587, 266] width 59 height 12
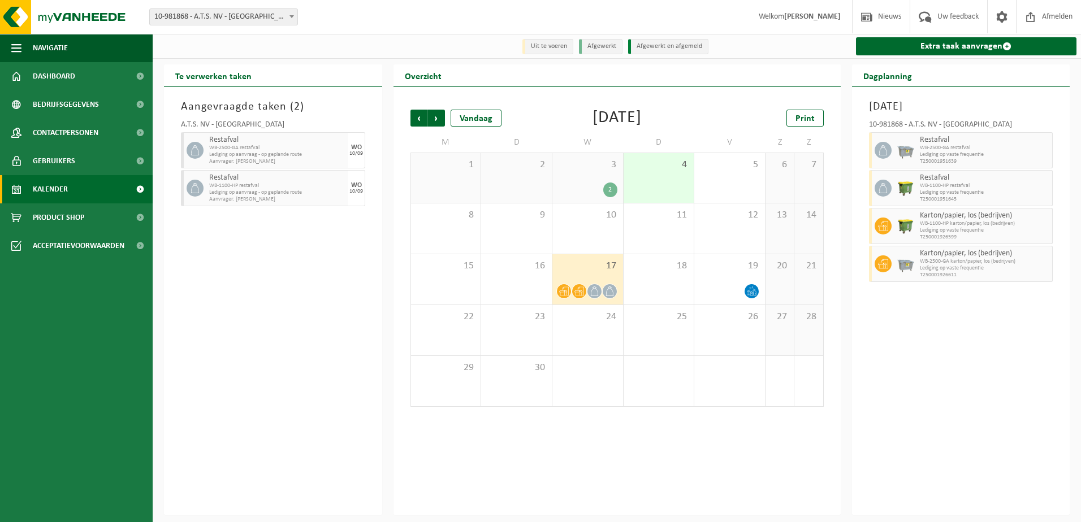
click at [570, 178] on div "3 2" at bounding box center [587, 178] width 71 height 50
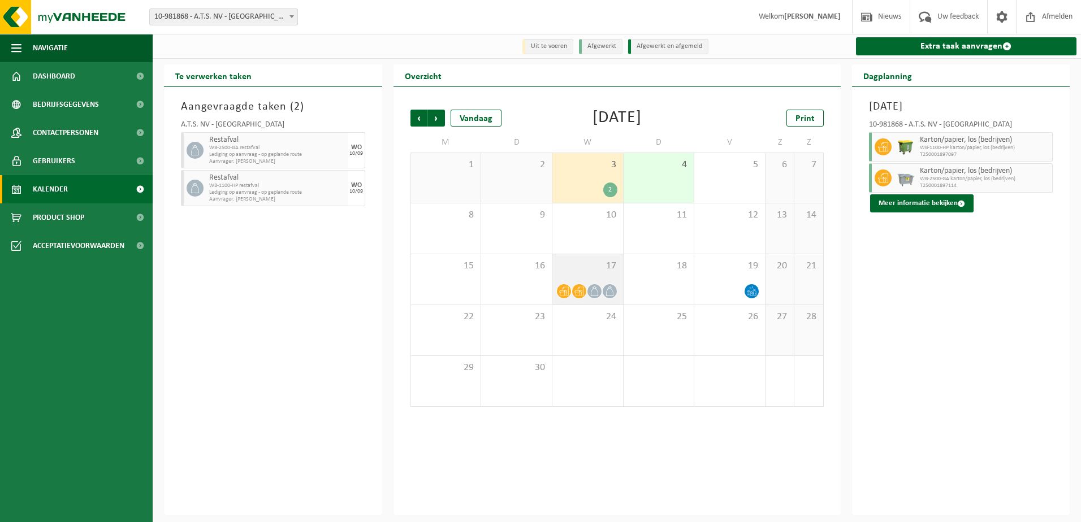
click at [594, 282] on div "17" at bounding box center [587, 279] width 71 height 50
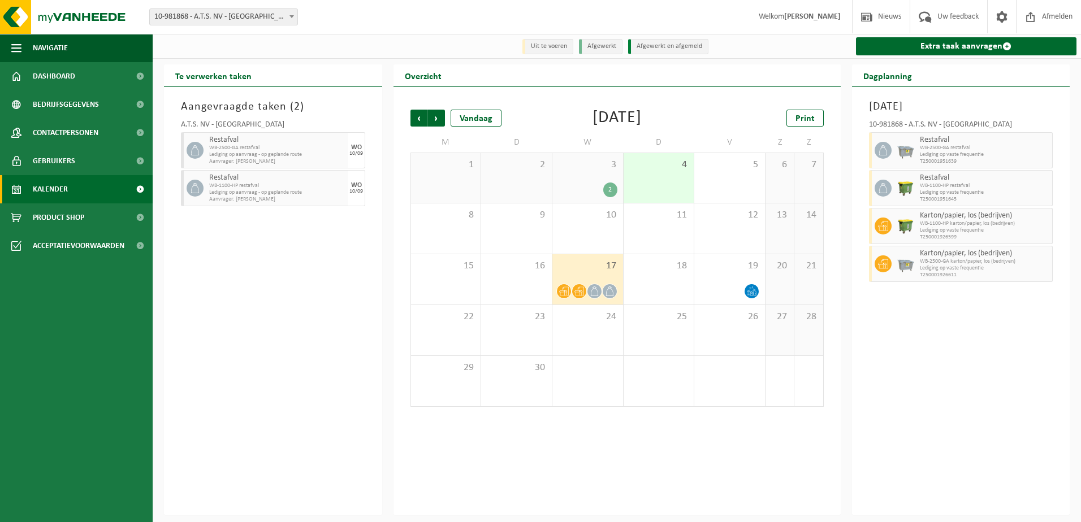
drag, startPoint x: 587, startPoint y: 180, endPoint x: 579, endPoint y: 191, distance: 13.3
click at [585, 181] on div "3 2" at bounding box center [587, 178] width 71 height 50
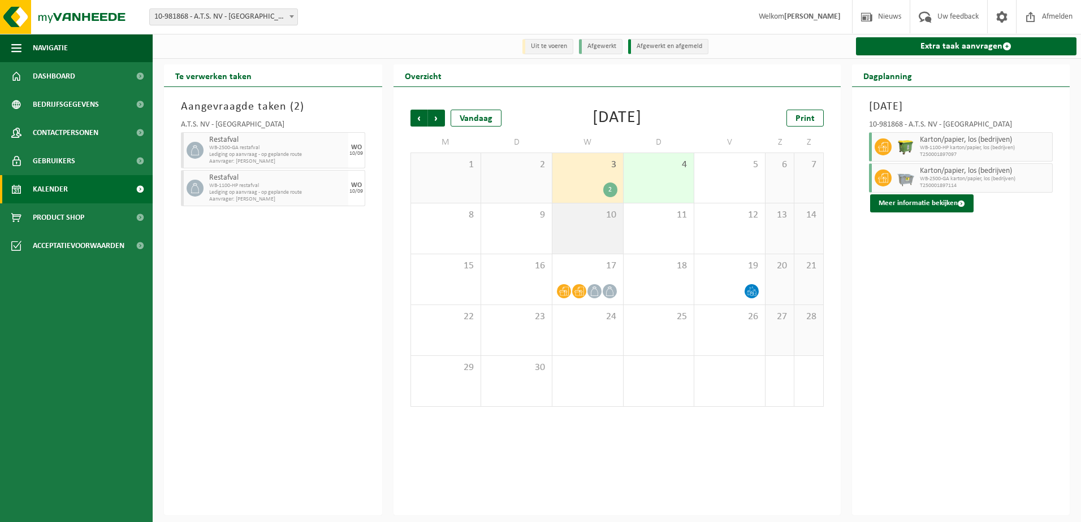
click at [591, 253] on div "10" at bounding box center [587, 229] width 71 height 50
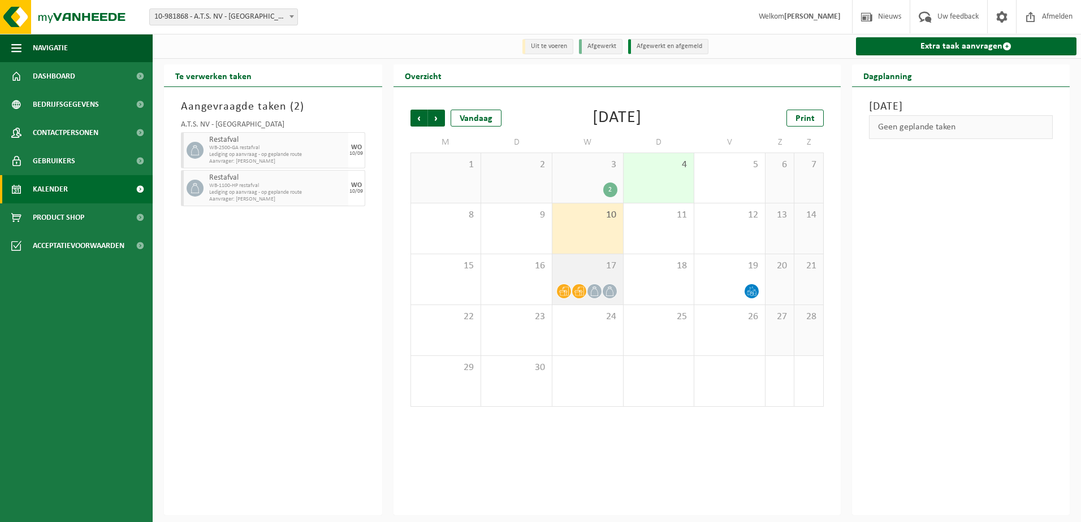
click at [578, 280] on div "17" at bounding box center [587, 279] width 71 height 50
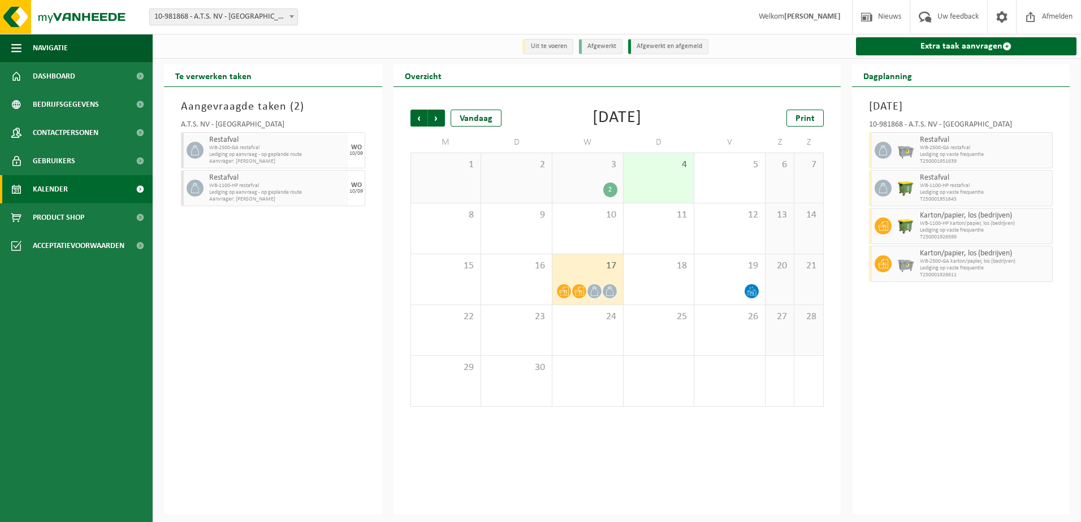
click at [572, 174] on div "3 2" at bounding box center [587, 178] width 71 height 50
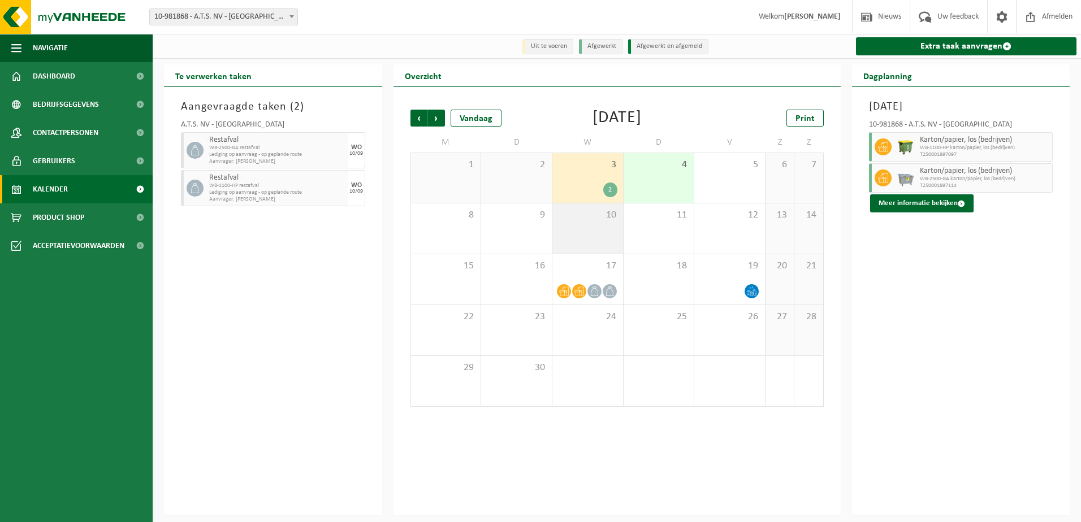
click at [581, 230] on div "10" at bounding box center [587, 229] width 71 height 50
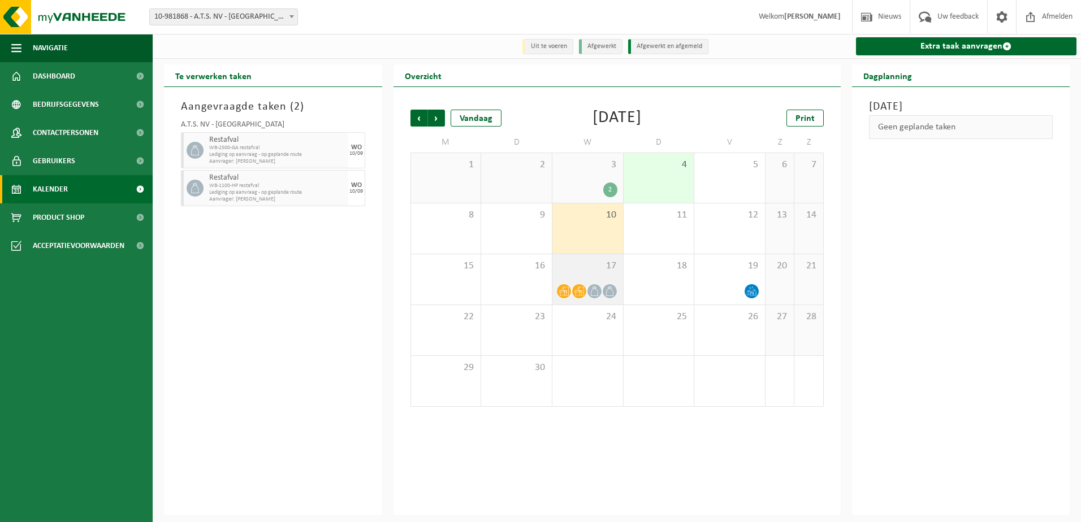
click at [585, 276] on div "17" at bounding box center [587, 279] width 71 height 50
click at [573, 222] on span "10" at bounding box center [587, 215] width 59 height 12
click at [585, 175] on div "3 2" at bounding box center [587, 178] width 71 height 50
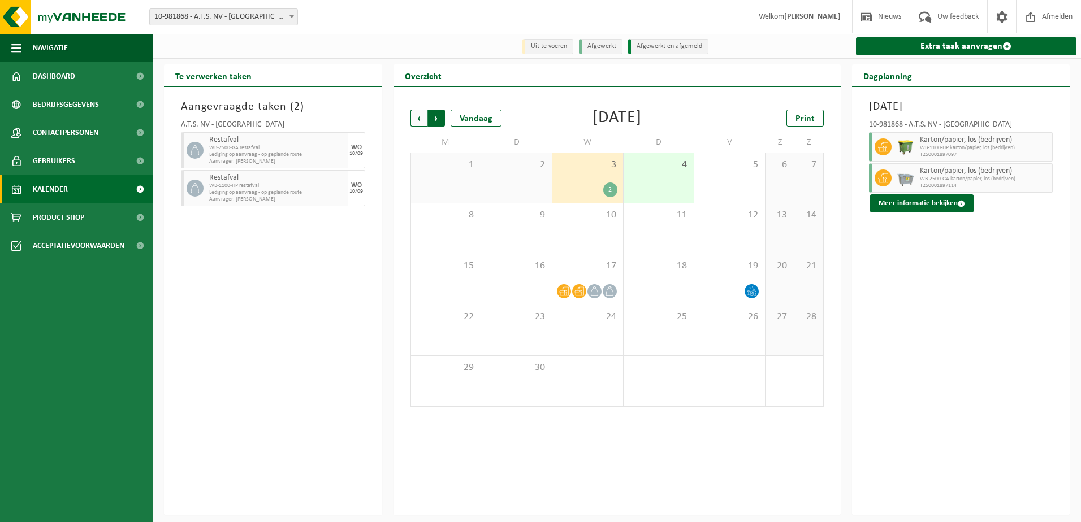
click at [410, 119] on span "Vorige" at bounding box center [418, 118] width 17 height 17
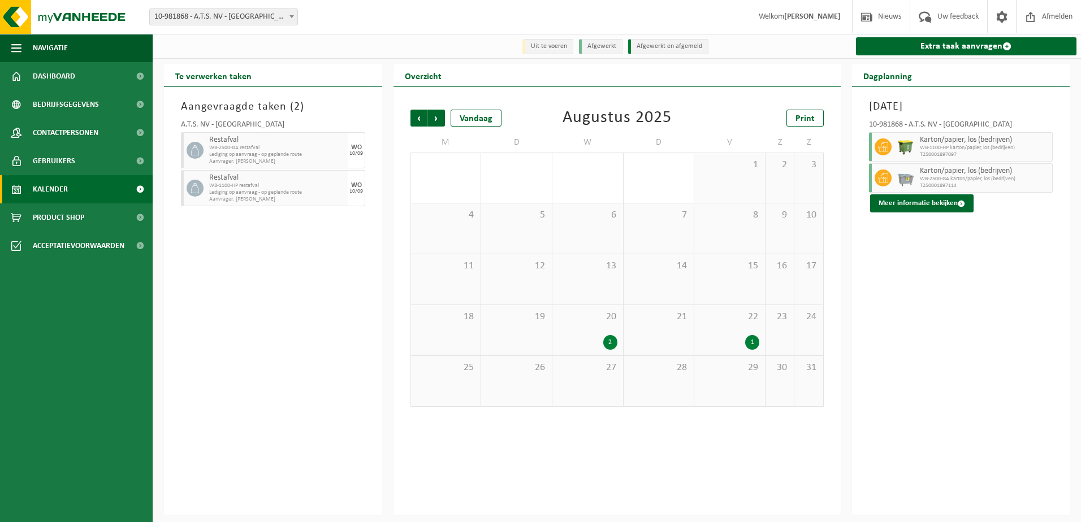
click at [598, 321] on span "20" at bounding box center [587, 317] width 59 height 12
click at [734, 332] on div "22 1" at bounding box center [729, 330] width 71 height 50
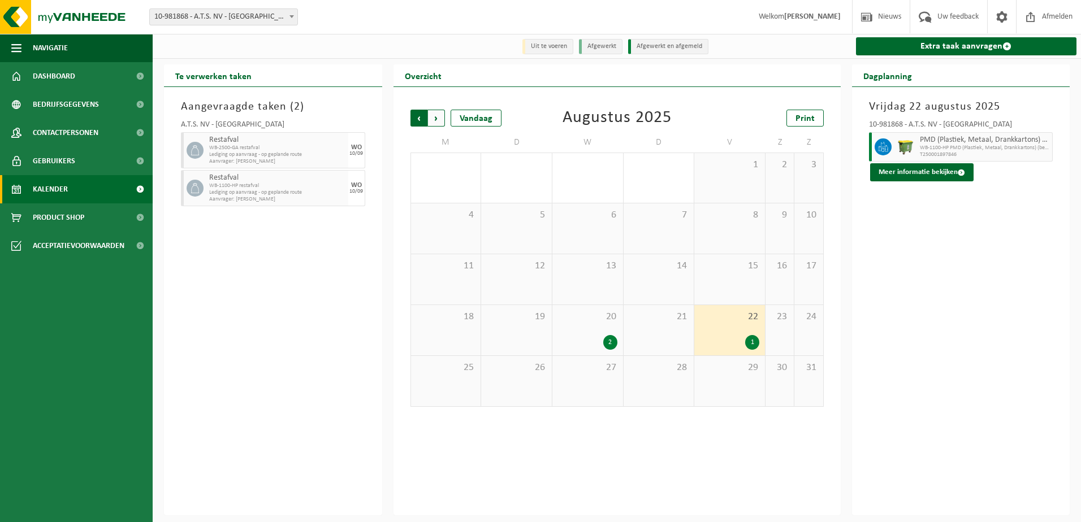
click at [435, 119] on span "Volgende" at bounding box center [436, 118] width 17 height 17
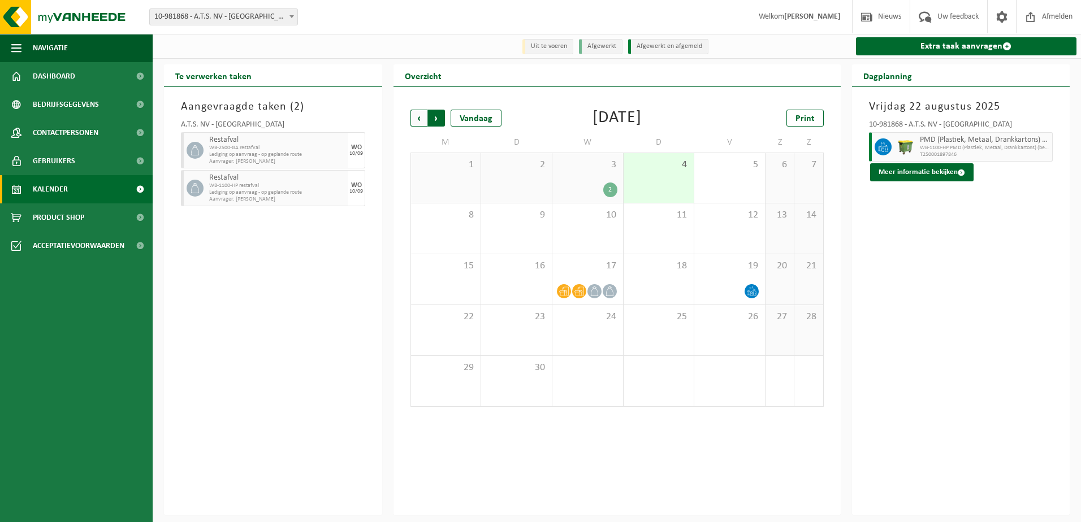
click at [413, 122] on span "Vorige" at bounding box center [418, 118] width 17 height 17
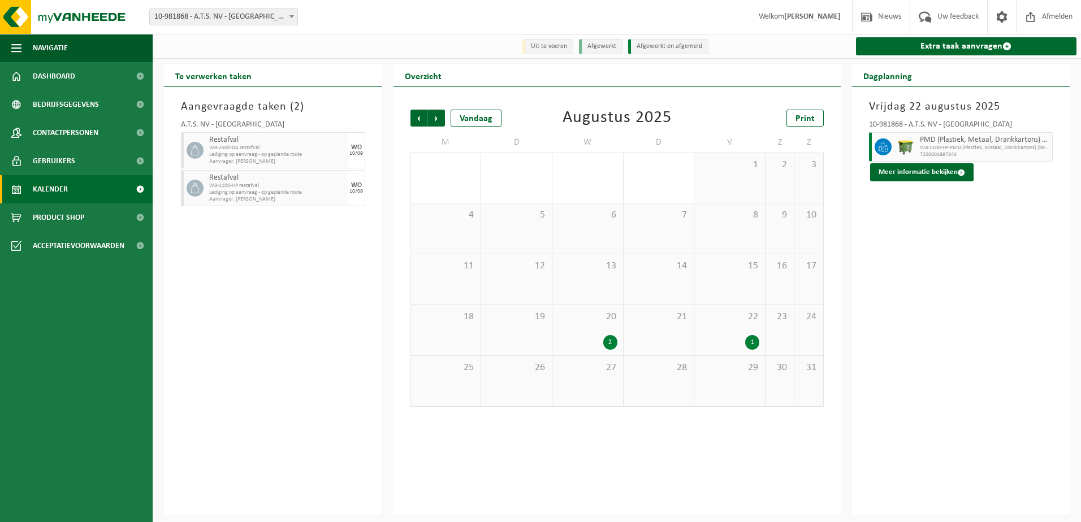
click at [601, 338] on div "2" at bounding box center [587, 342] width 59 height 15
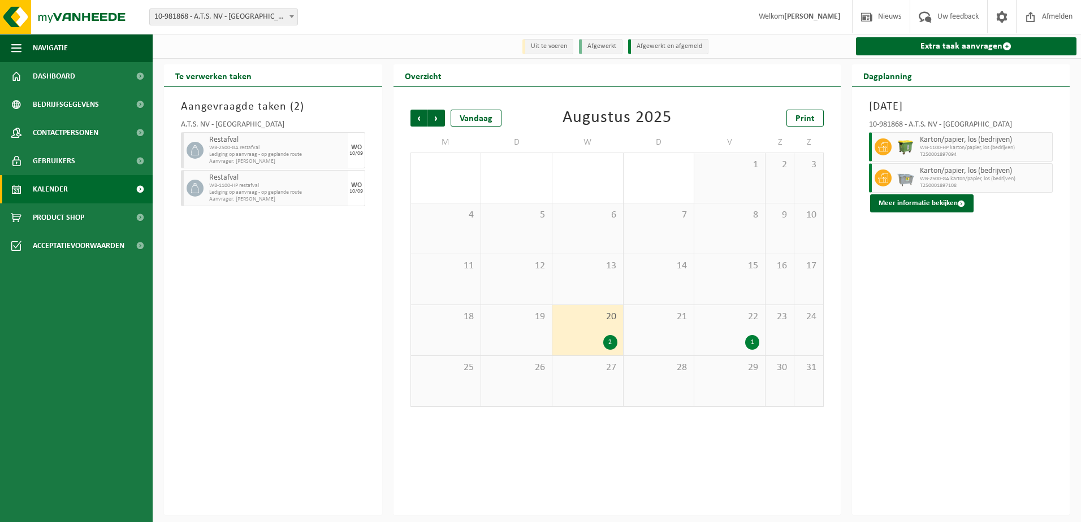
click at [758, 331] on div "22 1" at bounding box center [729, 330] width 71 height 50
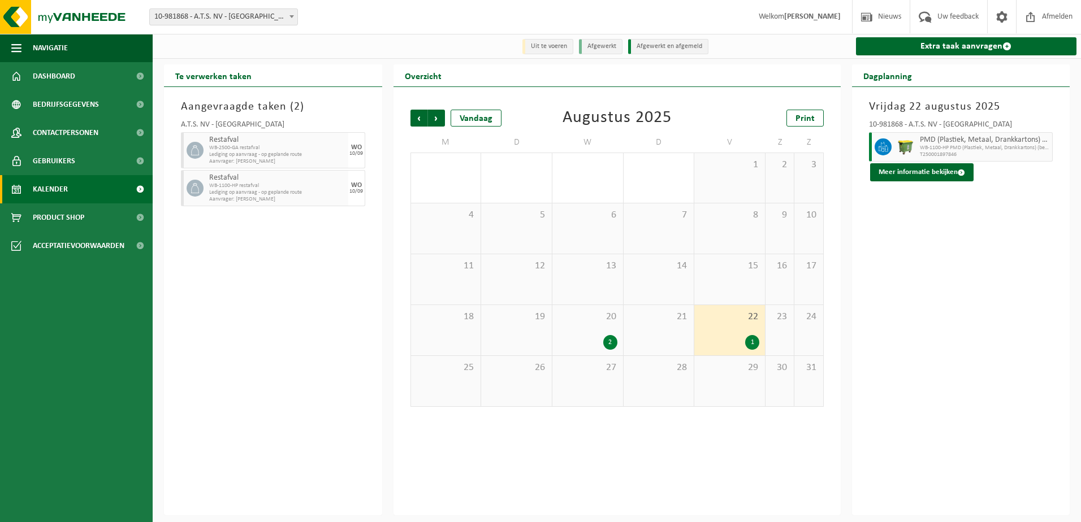
click at [582, 330] on div "20 2" at bounding box center [587, 330] width 71 height 50
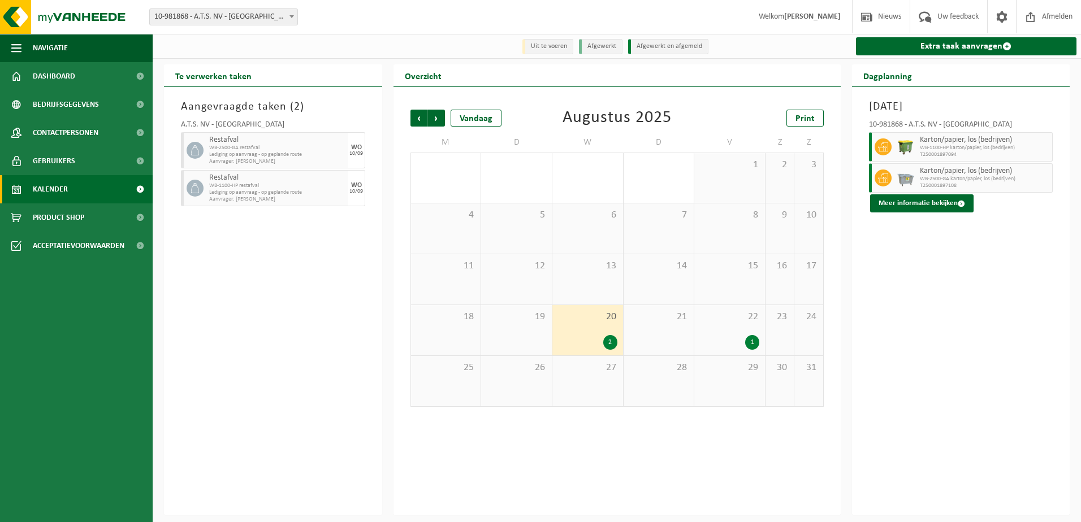
click at [592, 389] on div "27" at bounding box center [587, 381] width 71 height 50
click at [581, 322] on span "20" at bounding box center [587, 317] width 59 height 12
click at [432, 119] on span "Volgende" at bounding box center [436, 118] width 17 height 17
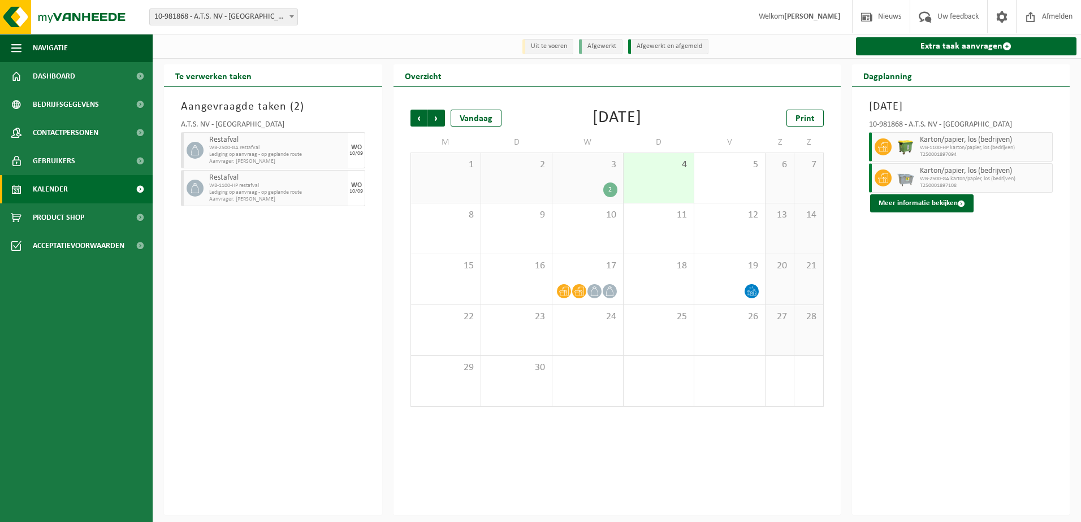
click at [596, 183] on div "2" at bounding box center [587, 190] width 59 height 15
click at [419, 123] on span "Vorige" at bounding box center [418, 118] width 17 height 17
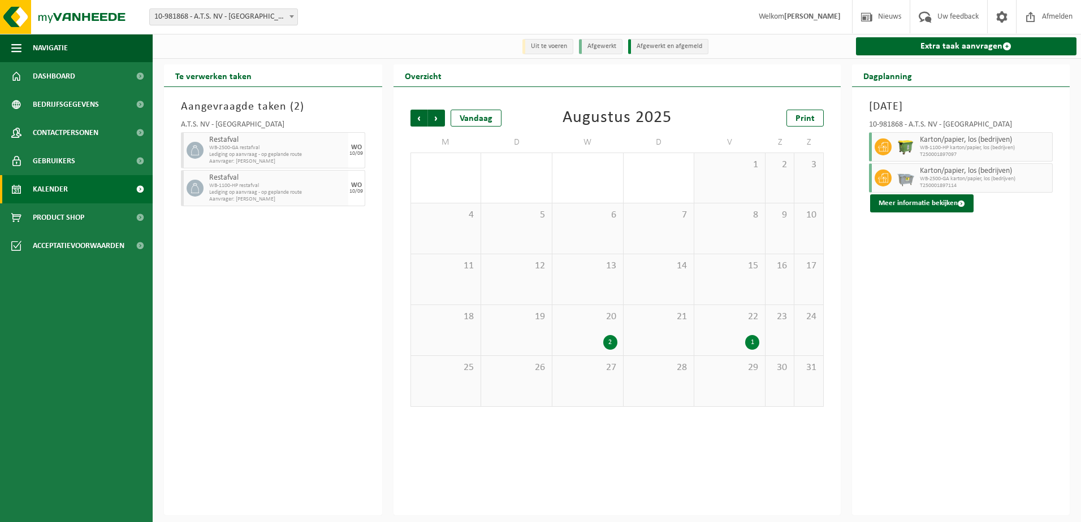
click at [584, 327] on div "20 2" at bounding box center [587, 330] width 71 height 50
click at [431, 123] on span "Volgende" at bounding box center [436, 118] width 17 height 17
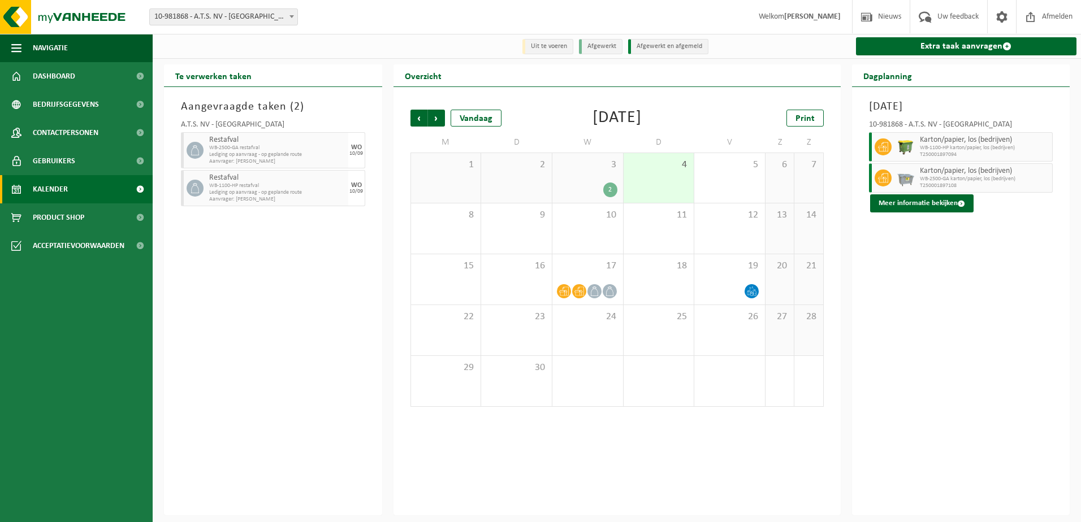
click at [562, 170] on span "3" at bounding box center [587, 165] width 59 height 12
click at [438, 112] on span "Volgende" at bounding box center [436, 118] width 17 height 17
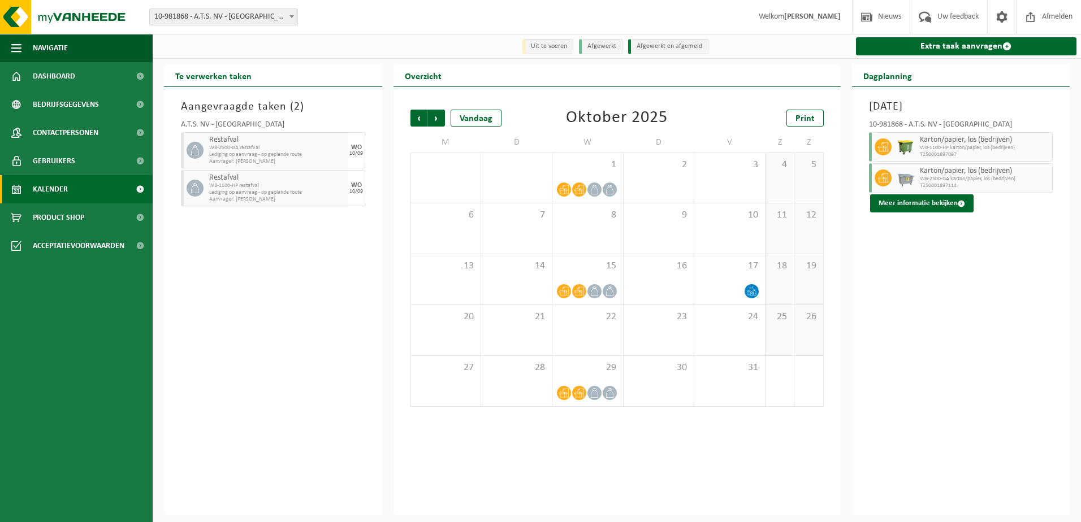
click at [438, 112] on span "Volgende" at bounding box center [436, 118] width 17 height 17
click at [425, 116] on span "Vorige" at bounding box center [418, 118] width 17 height 17
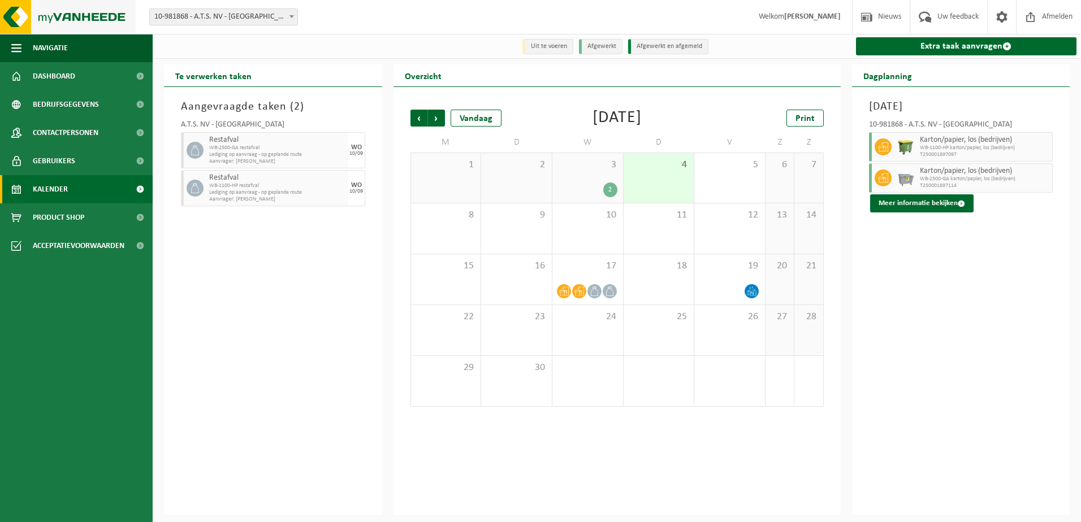
click at [70, 14] on img at bounding box center [68, 17] width 136 height 34
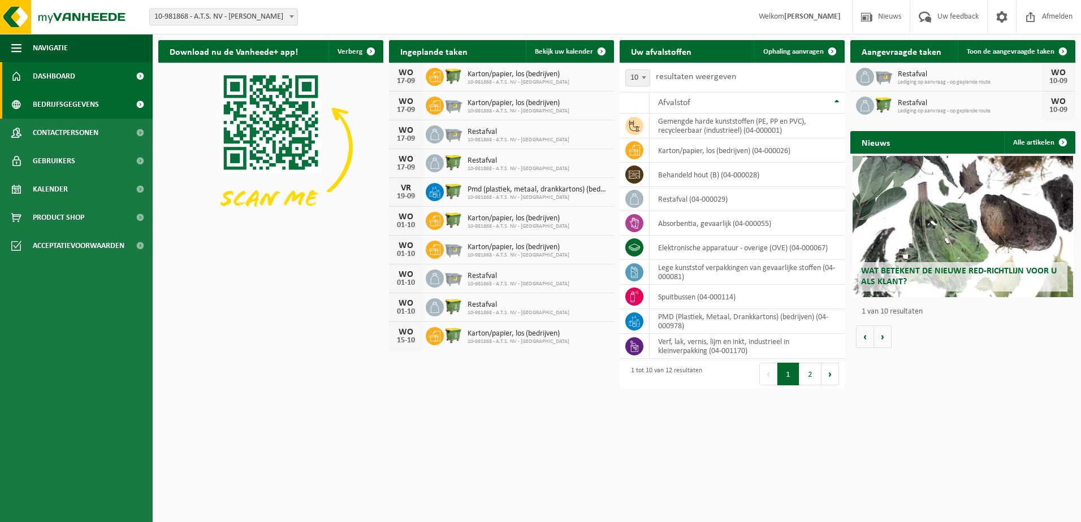
click at [60, 102] on span "Bedrijfsgegevens" at bounding box center [66, 104] width 66 height 28
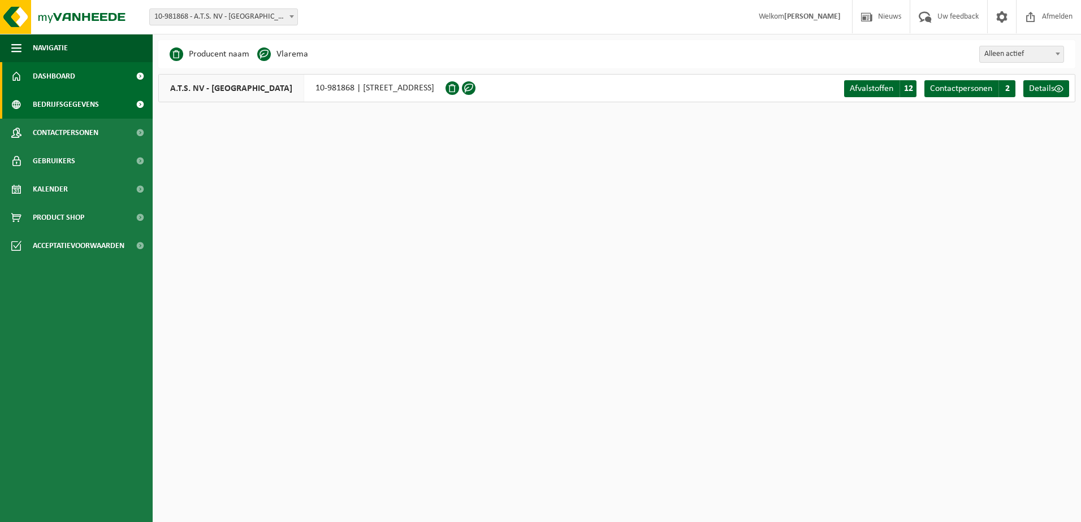
click at [59, 71] on span "Dashboard" at bounding box center [54, 76] width 42 height 28
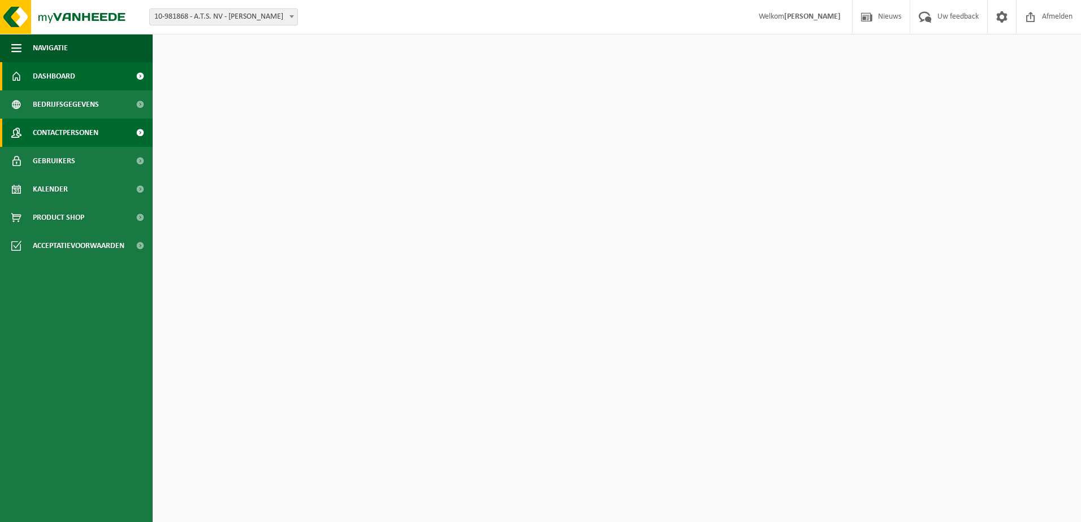
click at [62, 125] on span "Contactpersonen" at bounding box center [66, 133] width 66 height 28
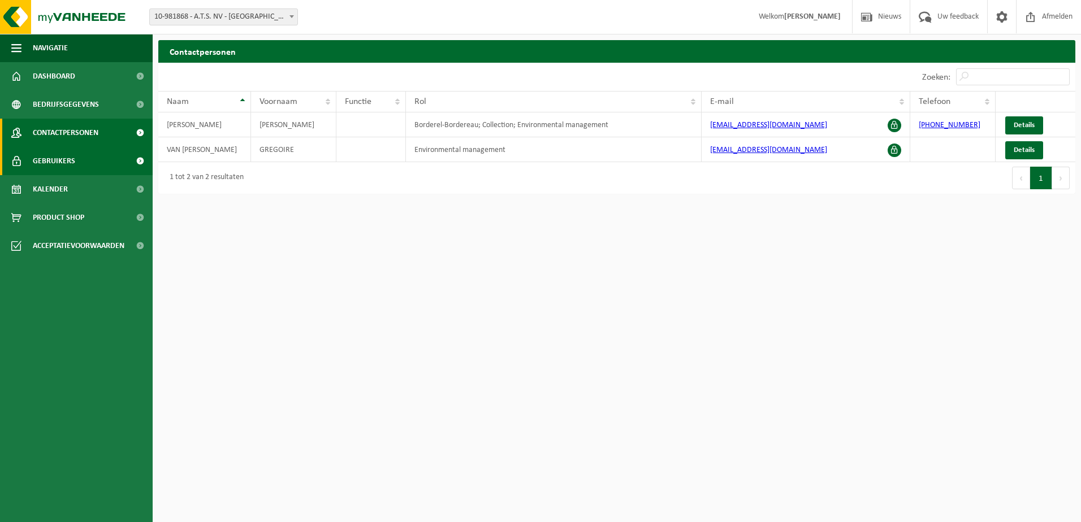
click at [64, 158] on span "Gebruikers" at bounding box center [54, 161] width 42 height 28
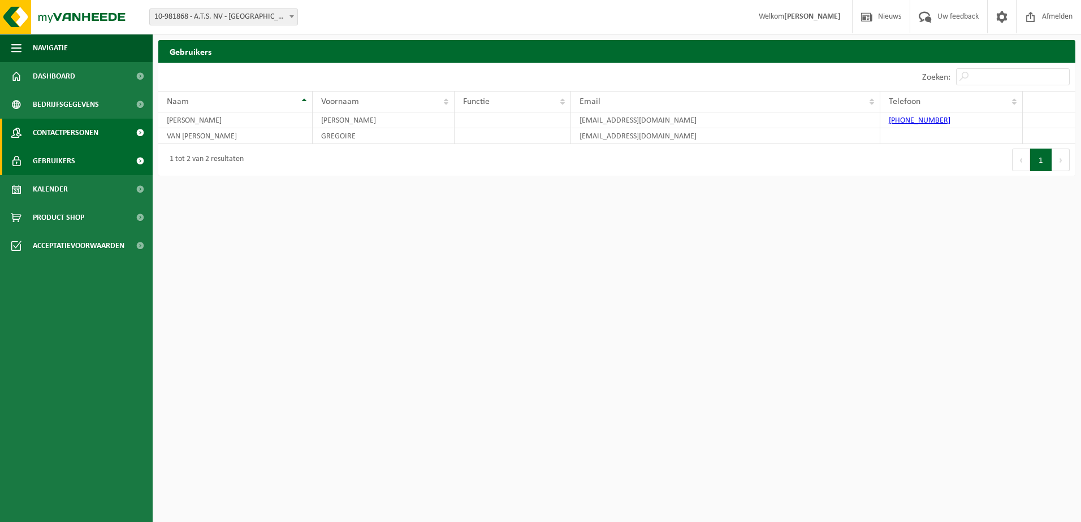
click at [64, 139] on span "Contactpersonen" at bounding box center [66, 133] width 66 height 28
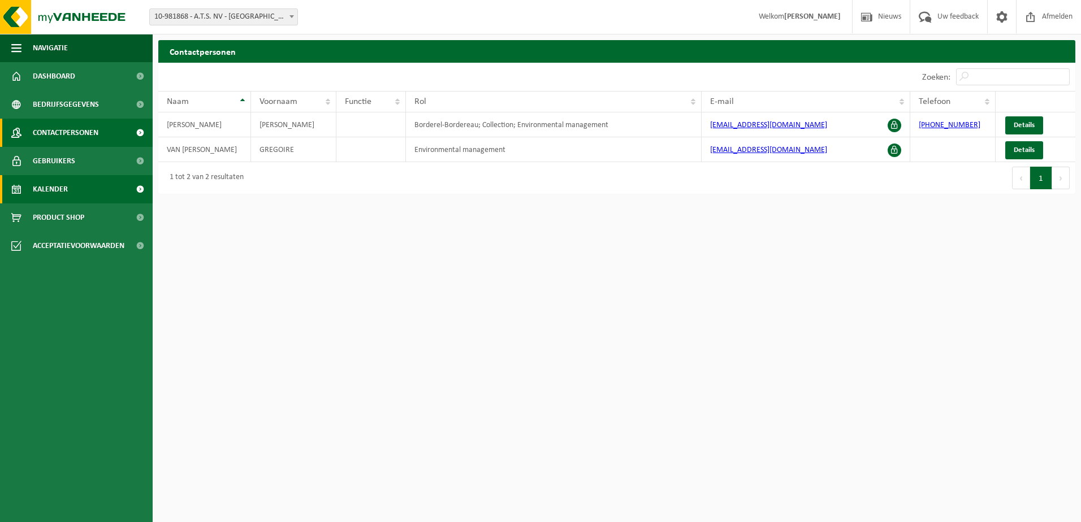
click at [75, 185] on link "Kalender" at bounding box center [76, 189] width 153 height 28
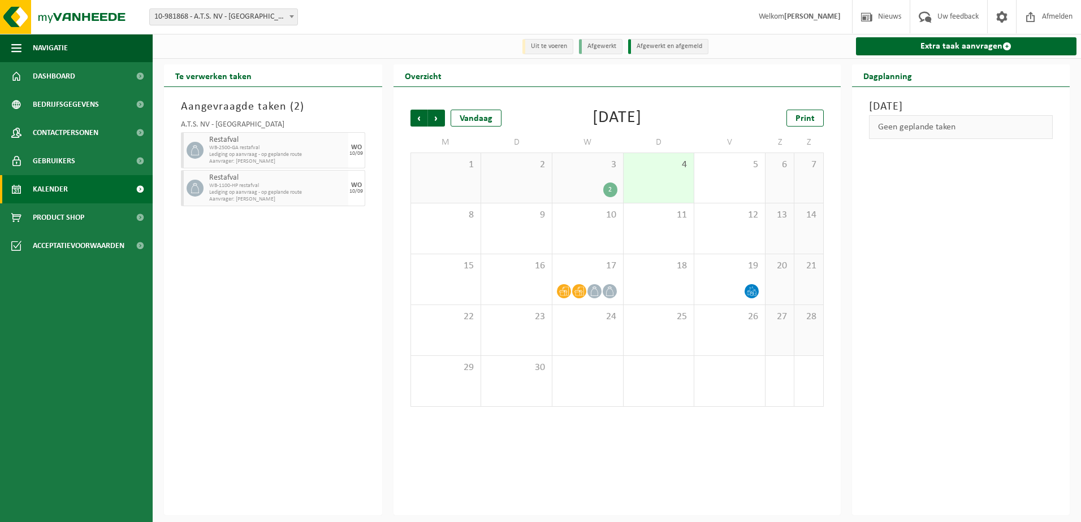
click at [88, 197] on link "Kalender" at bounding box center [76, 189] width 153 height 28
click at [79, 219] on span "Product Shop" at bounding box center [58, 218] width 51 height 28
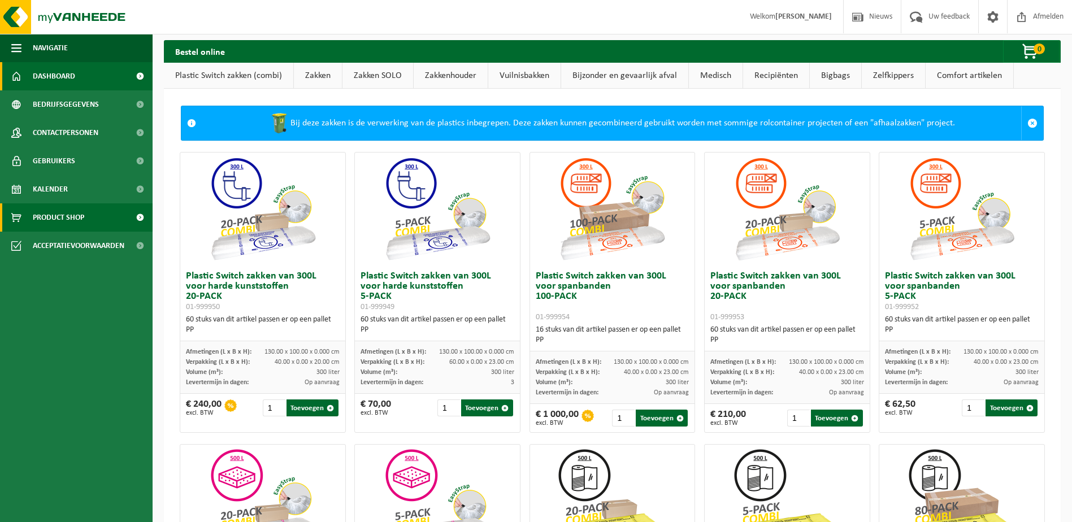
click at [77, 79] on link "Dashboard" at bounding box center [76, 76] width 153 height 28
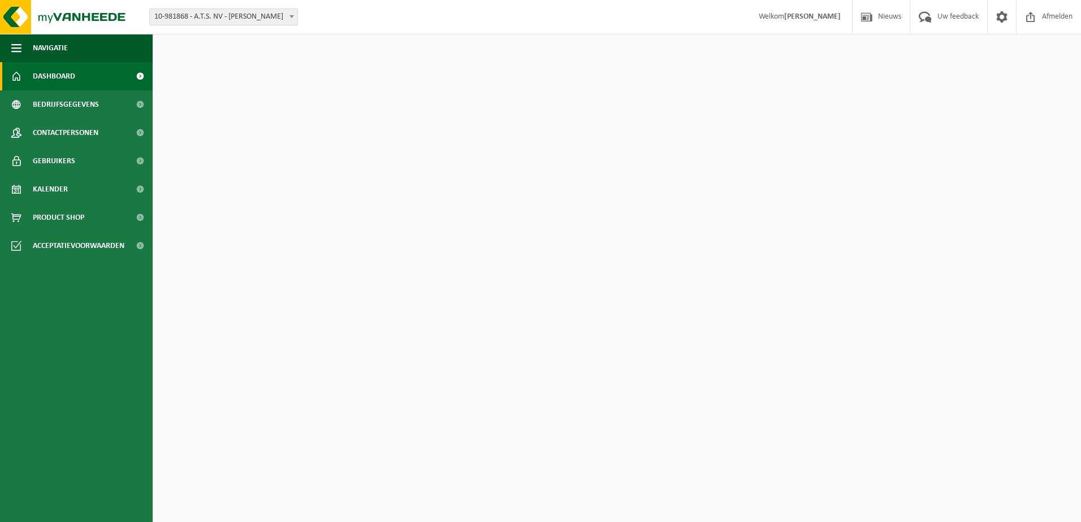
click at [269, 13] on span "10-981868 - A.T.S. NV - [PERSON_NAME]" at bounding box center [224, 17] width 148 height 16
